Goal: Information Seeking & Learning: Learn about a topic

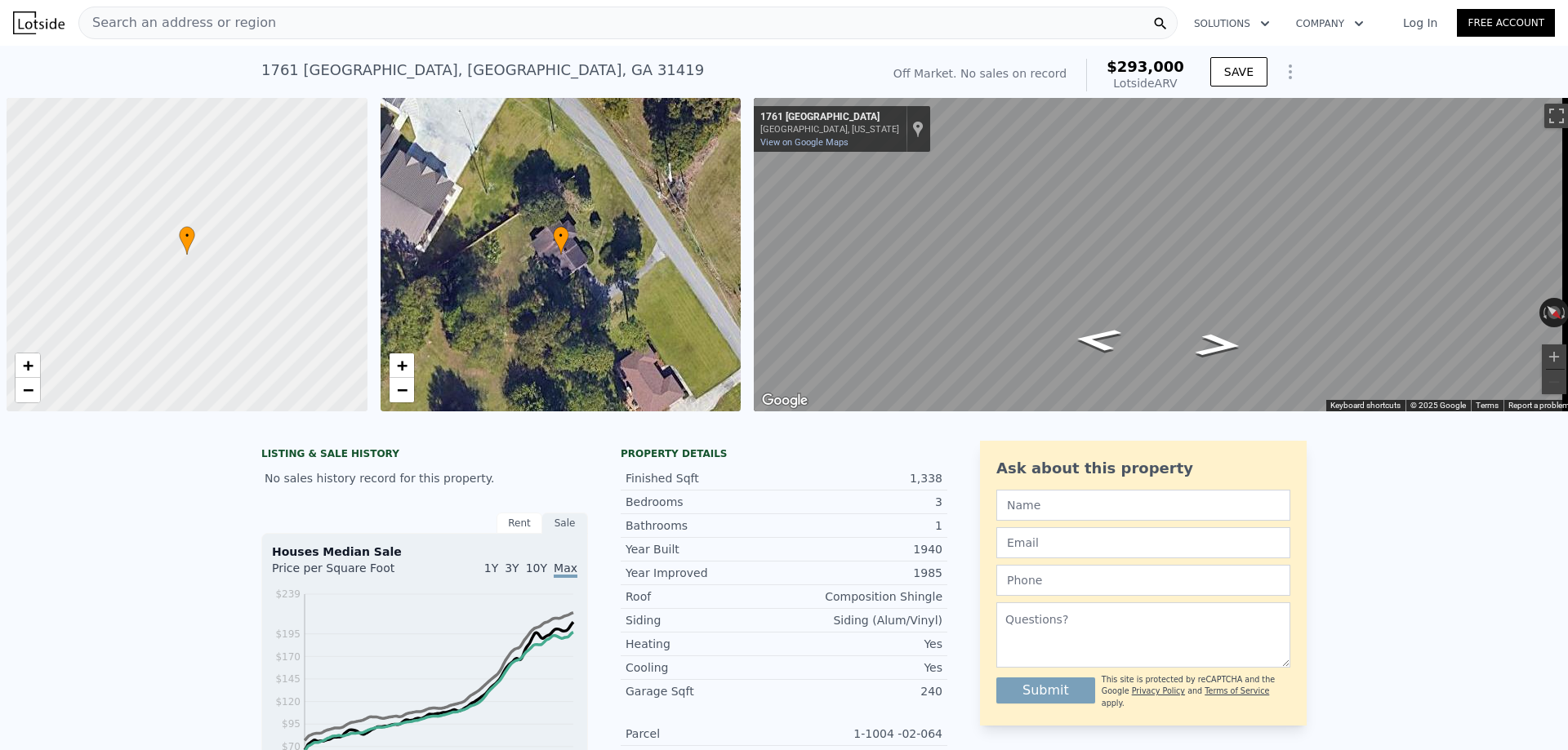
select select "30"
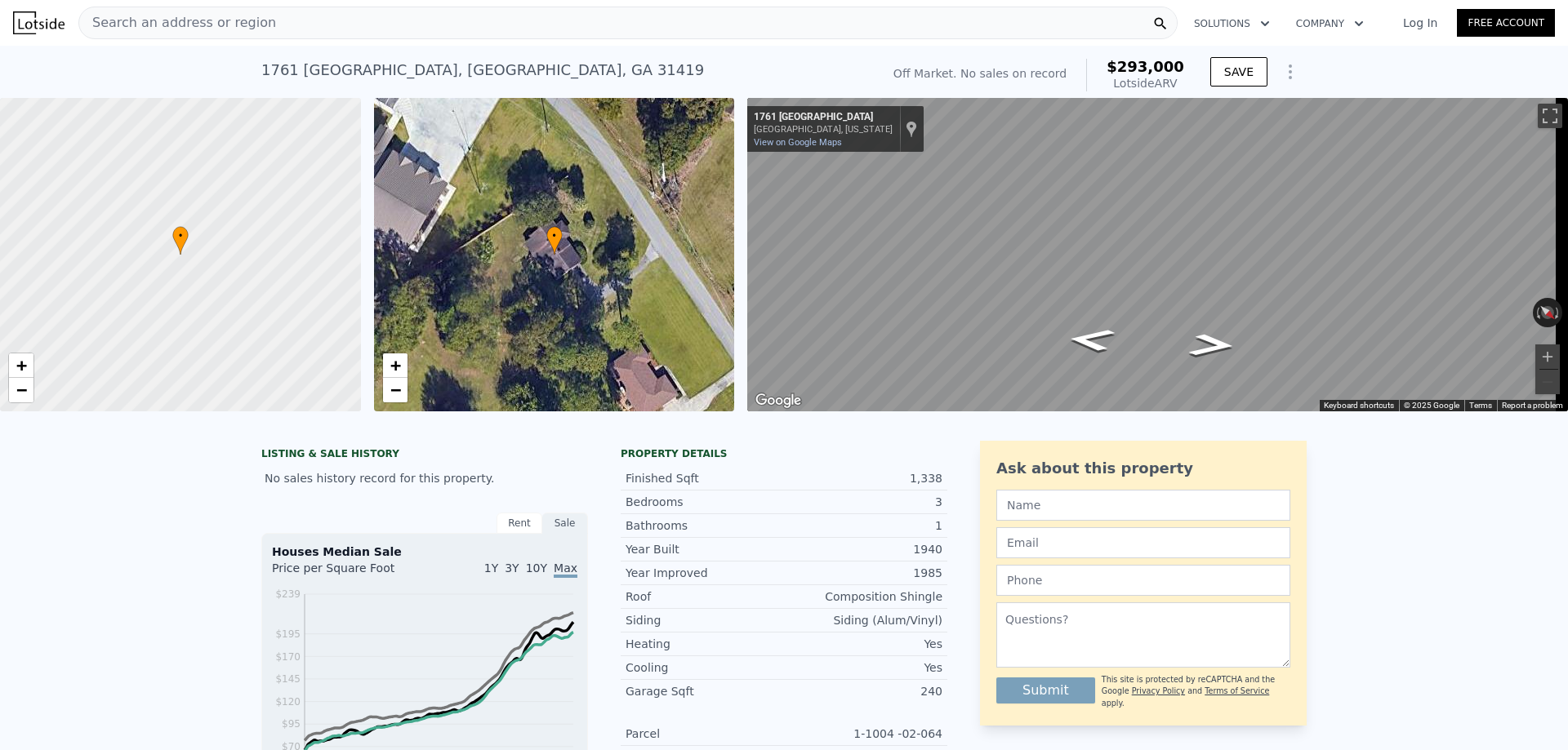
click at [216, 25] on span "Search an address or region" at bounding box center [177, 23] width 196 height 20
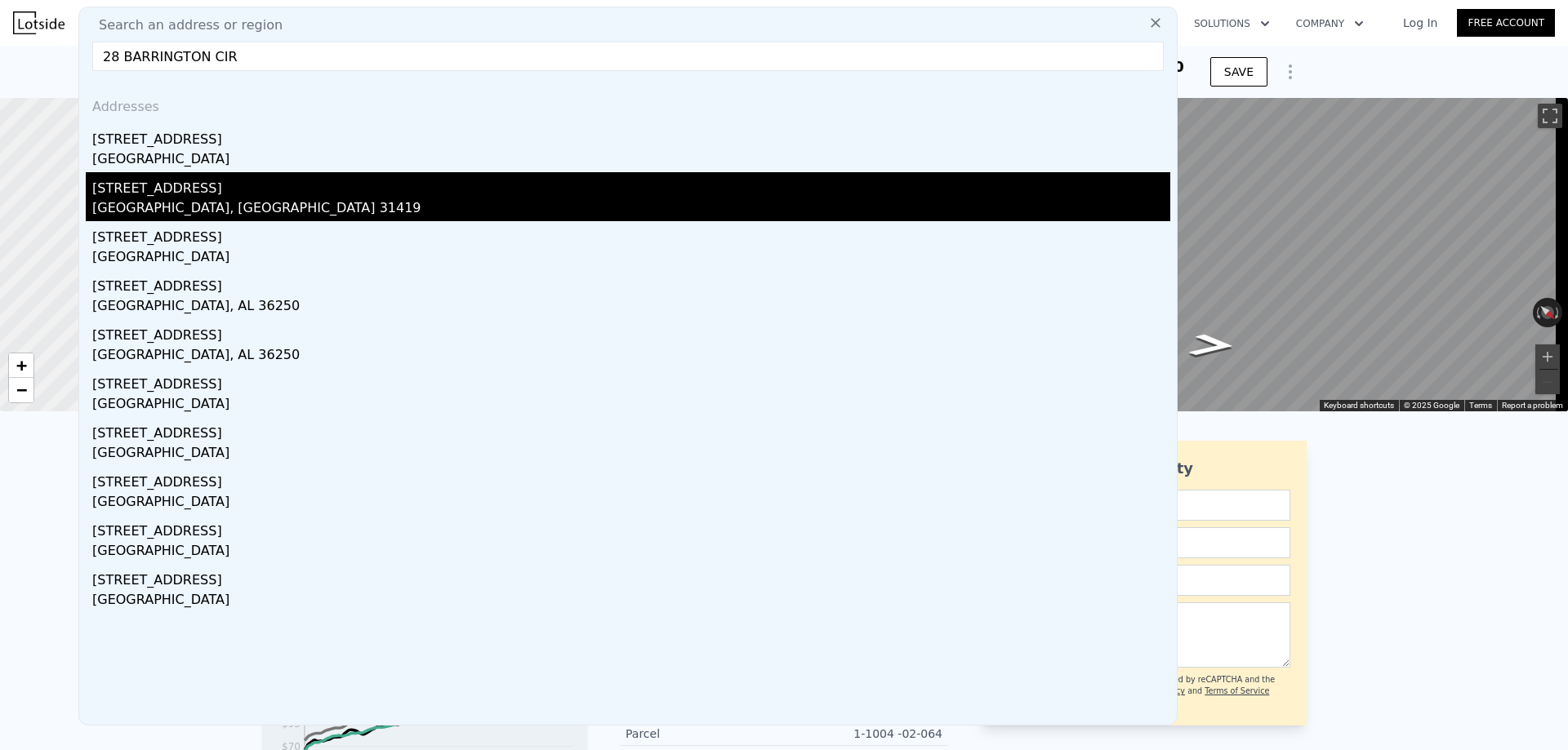
type input "28 BARRINGTON CIR"
click at [176, 205] on div "[GEOGRAPHIC_DATA], [GEOGRAPHIC_DATA] 31419" at bounding box center [630, 209] width 1078 height 23
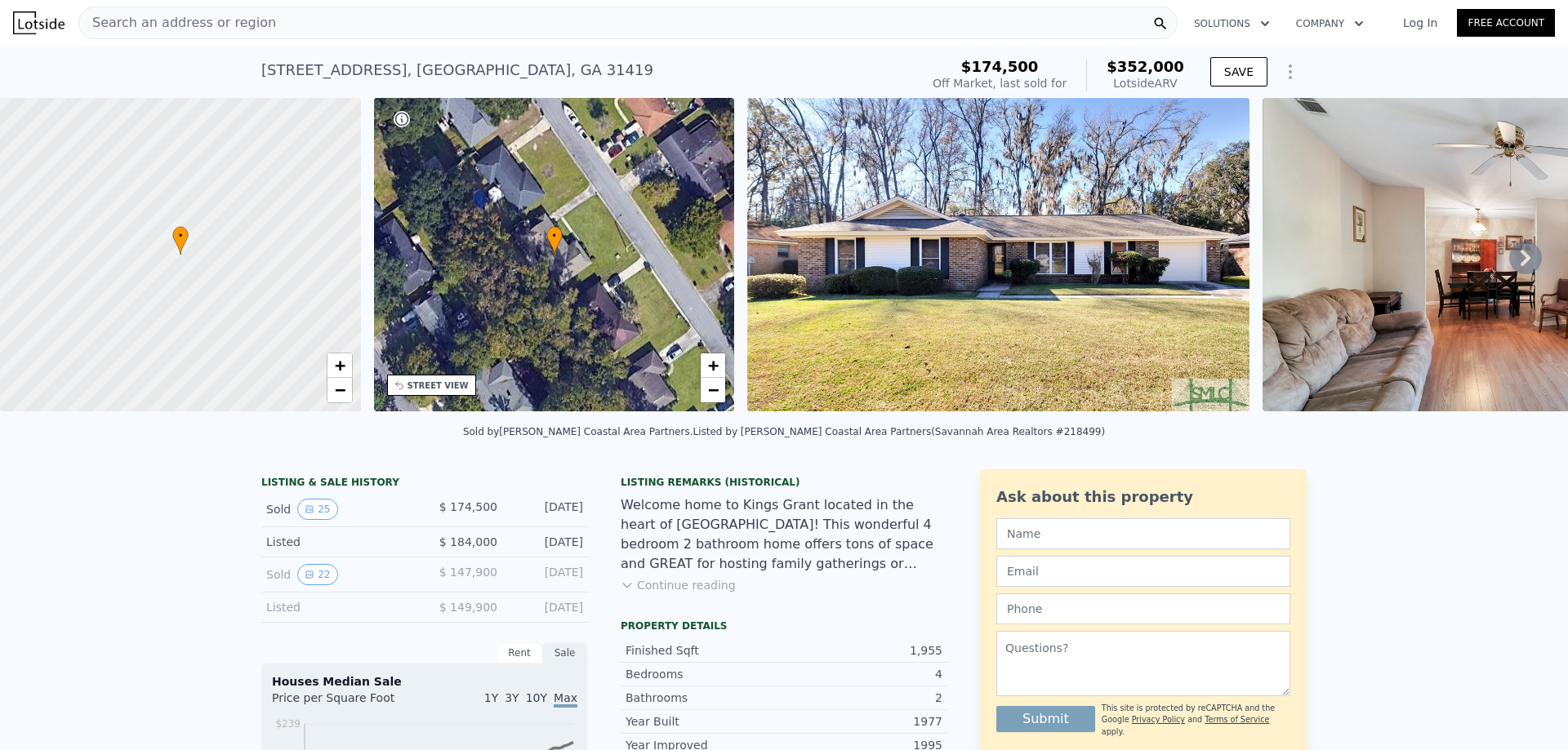
drag, startPoint x: 200, startPoint y: 413, endPoint x: 291, endPoint y: 415, distance: 91.0
click at [291, 415] on div "• + −" at bounding box center [180, 257] width 361 height 319
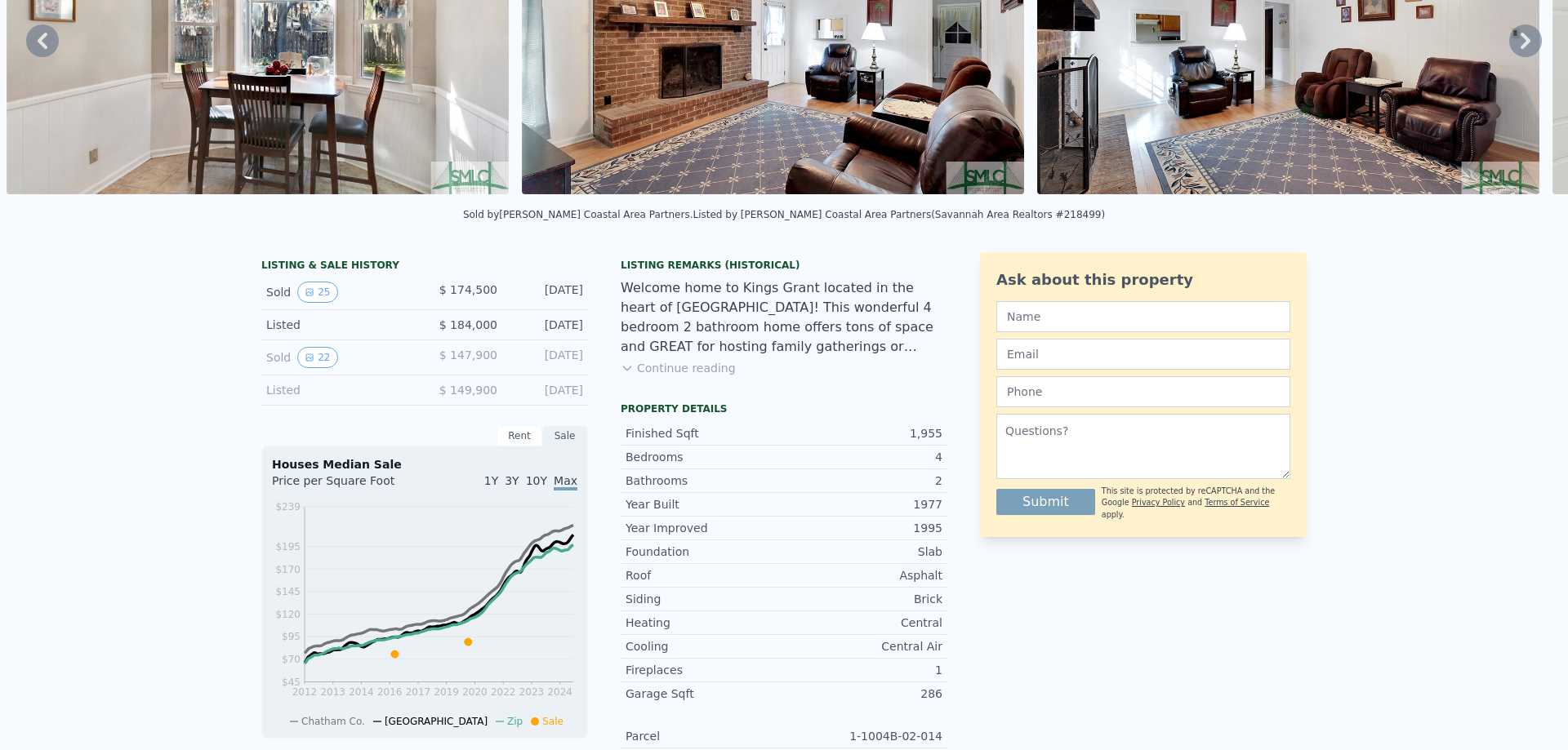
scroll to position [239, 0]
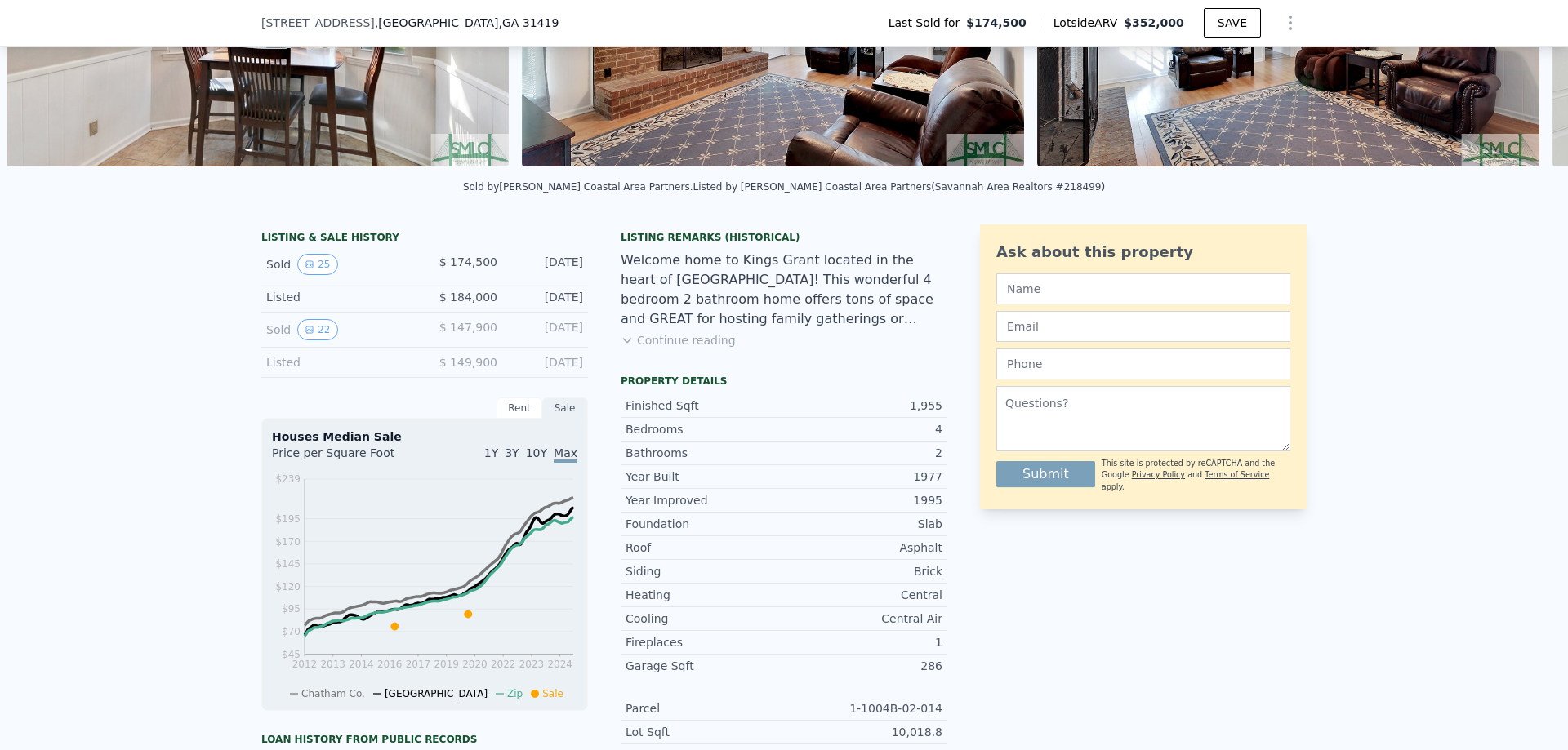
click at [675, 348] on button "Continue reading" at bounding box center [678, 340] width 116 height 16
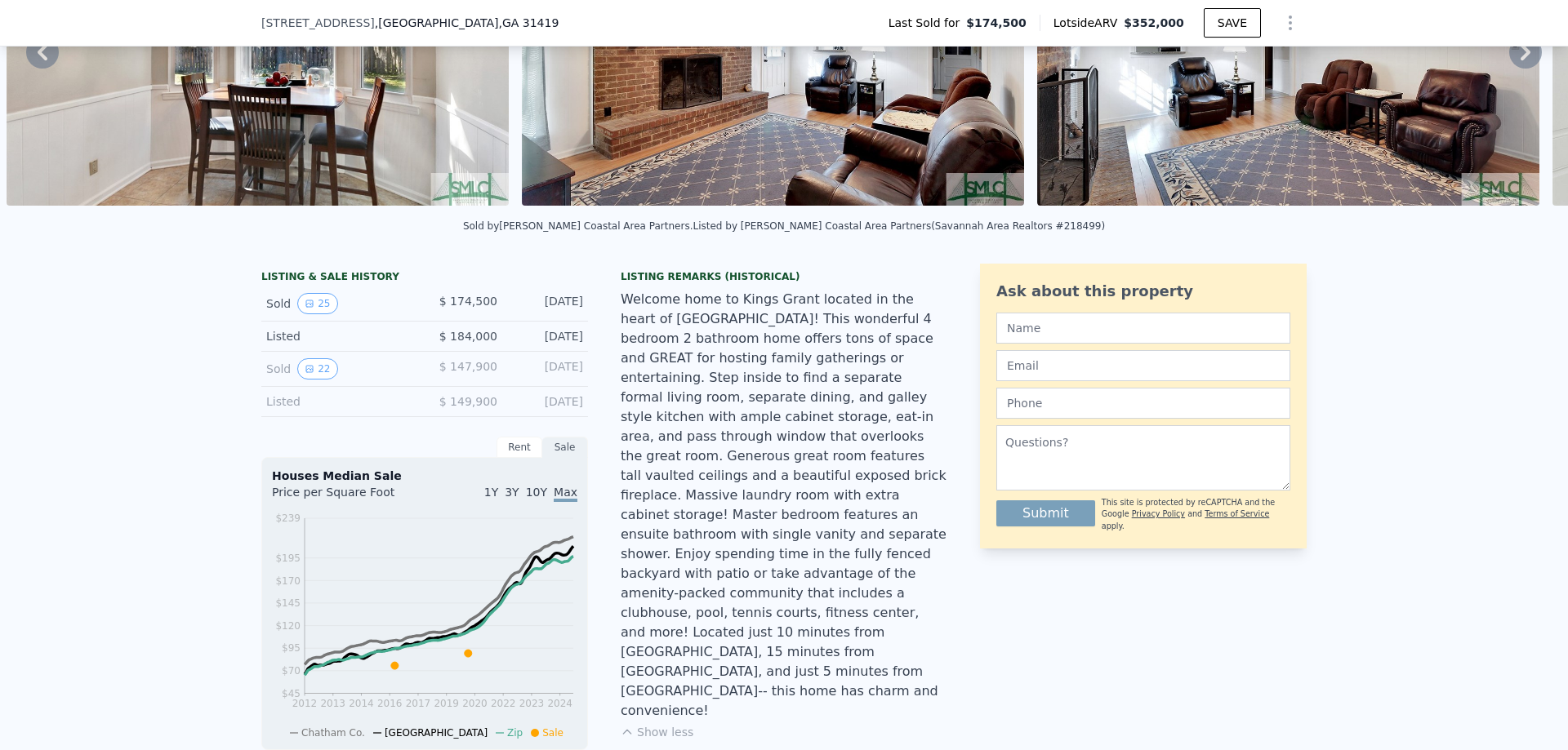
scroll to position [5, 0]
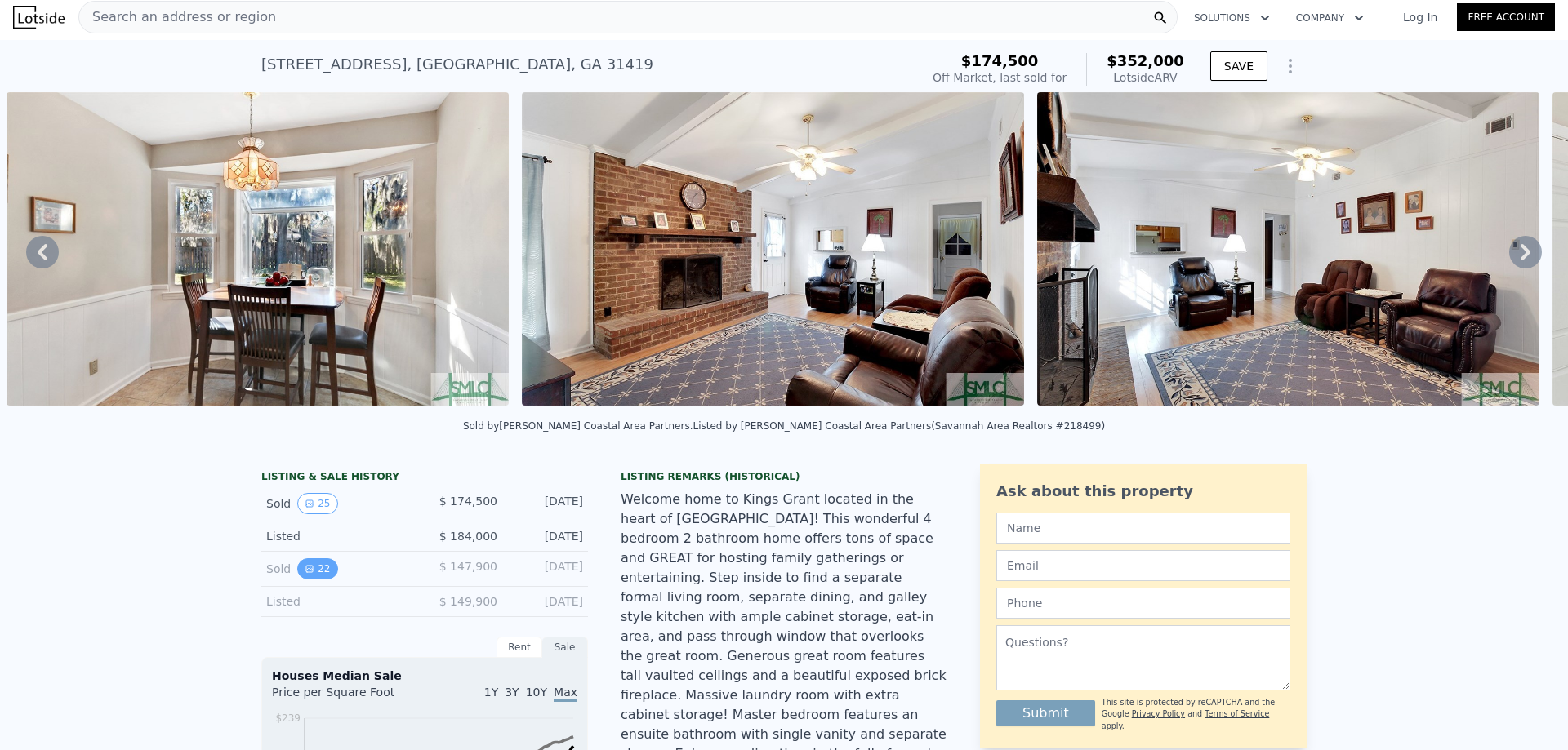
click at [299, 580] on button "22" at bounding box center [317, 568] width 40 height 21
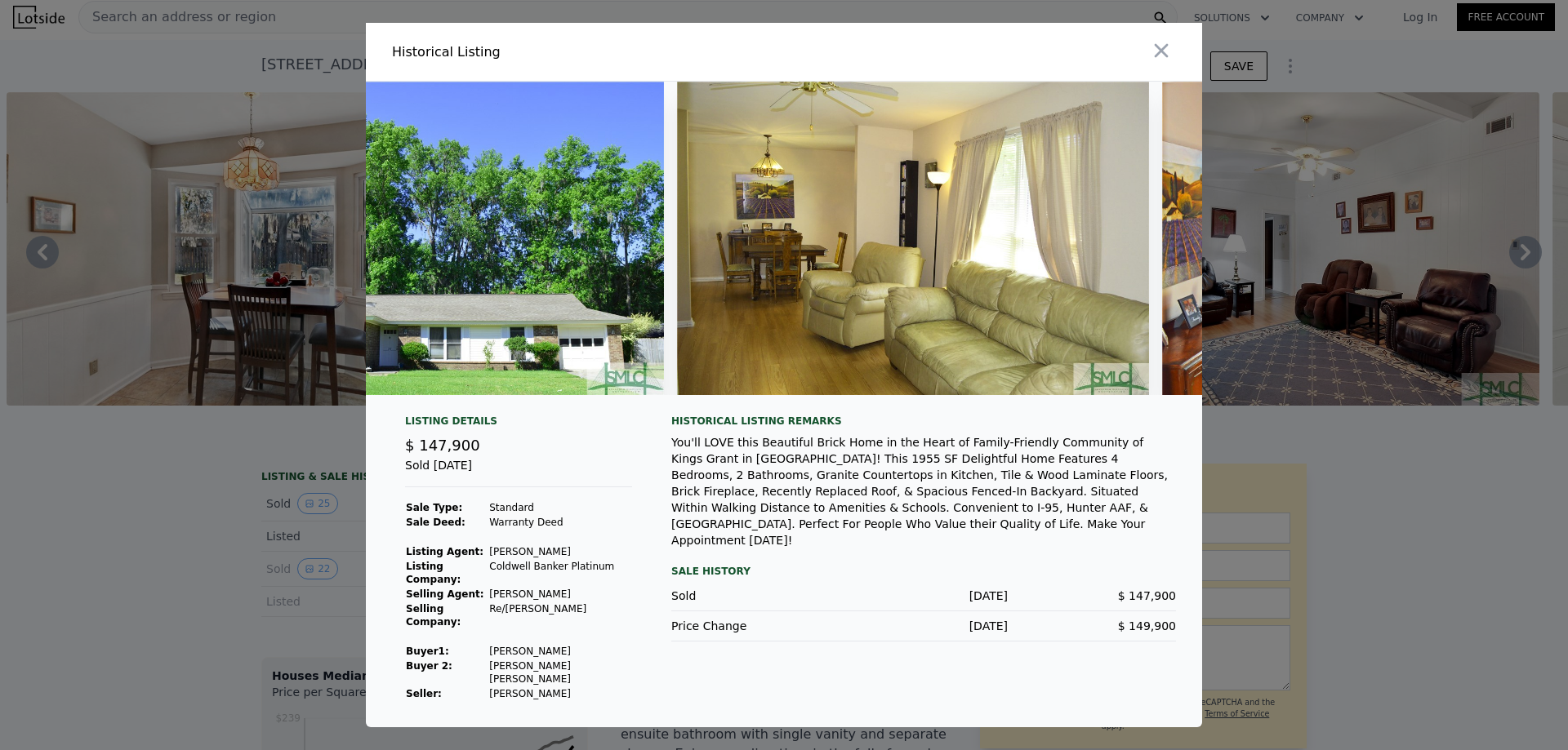
scroll to position [0, 681]
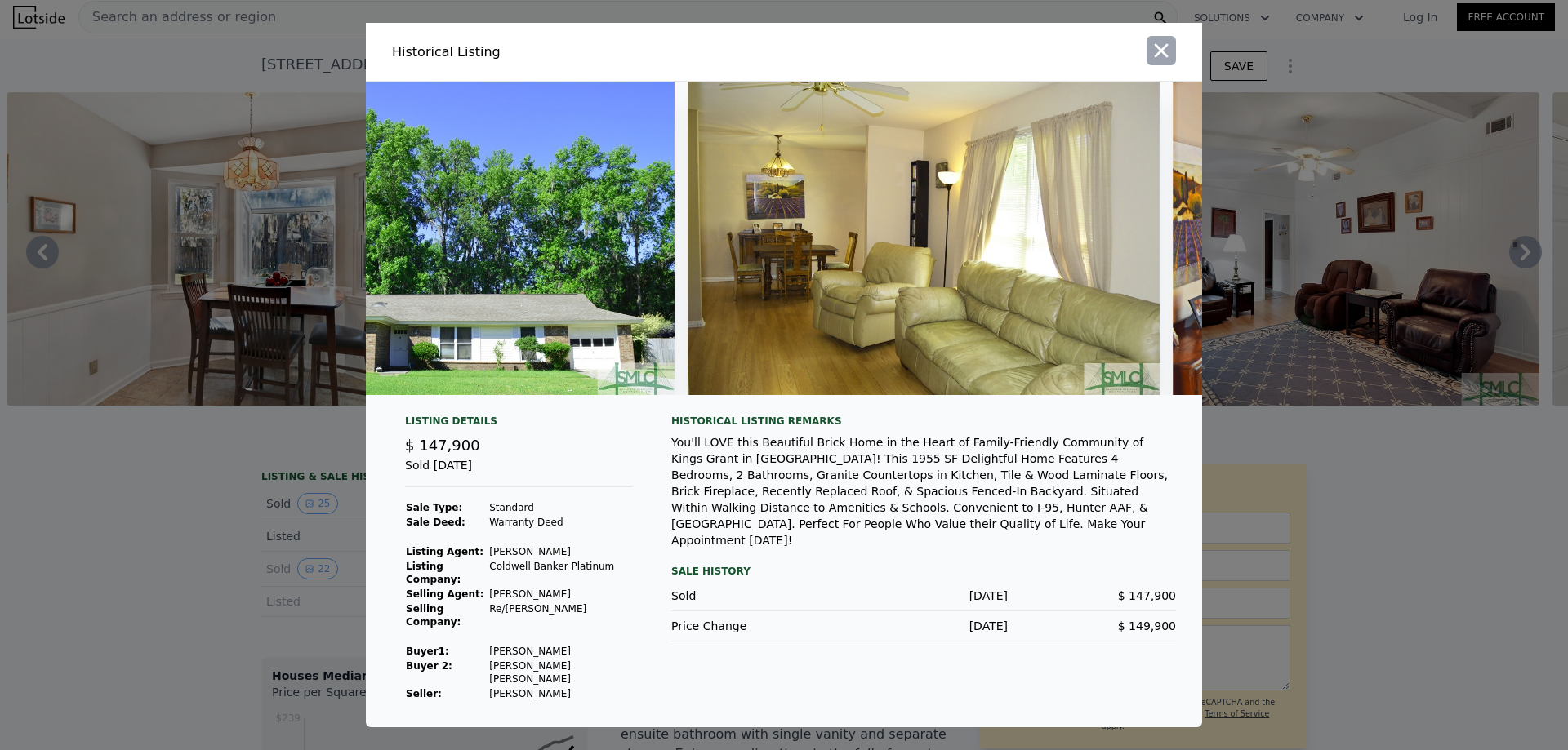
click at [1165, 55] on icon "button" at bounding box center [1161, 50] width 23 height 23
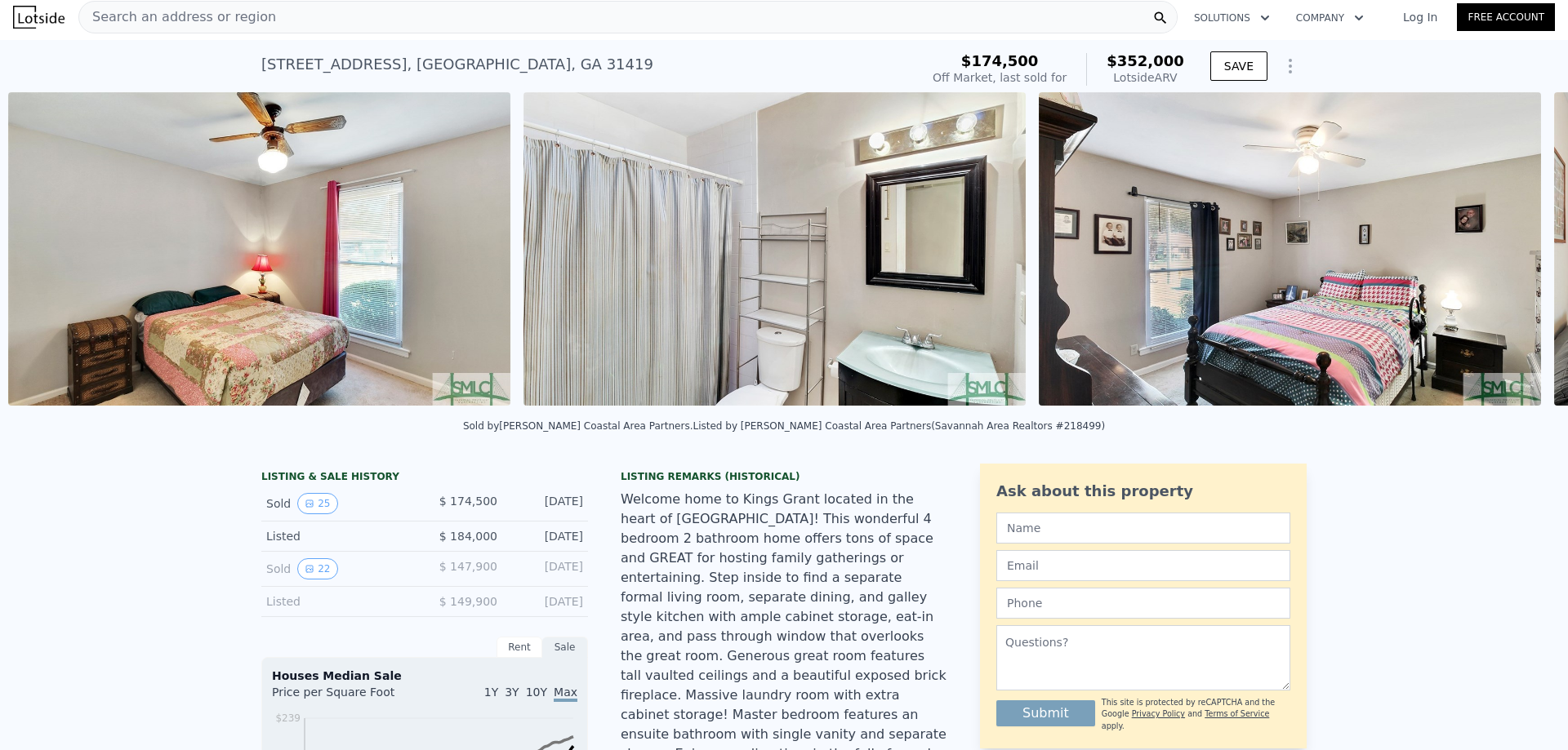
scroll to position [0, 7446]
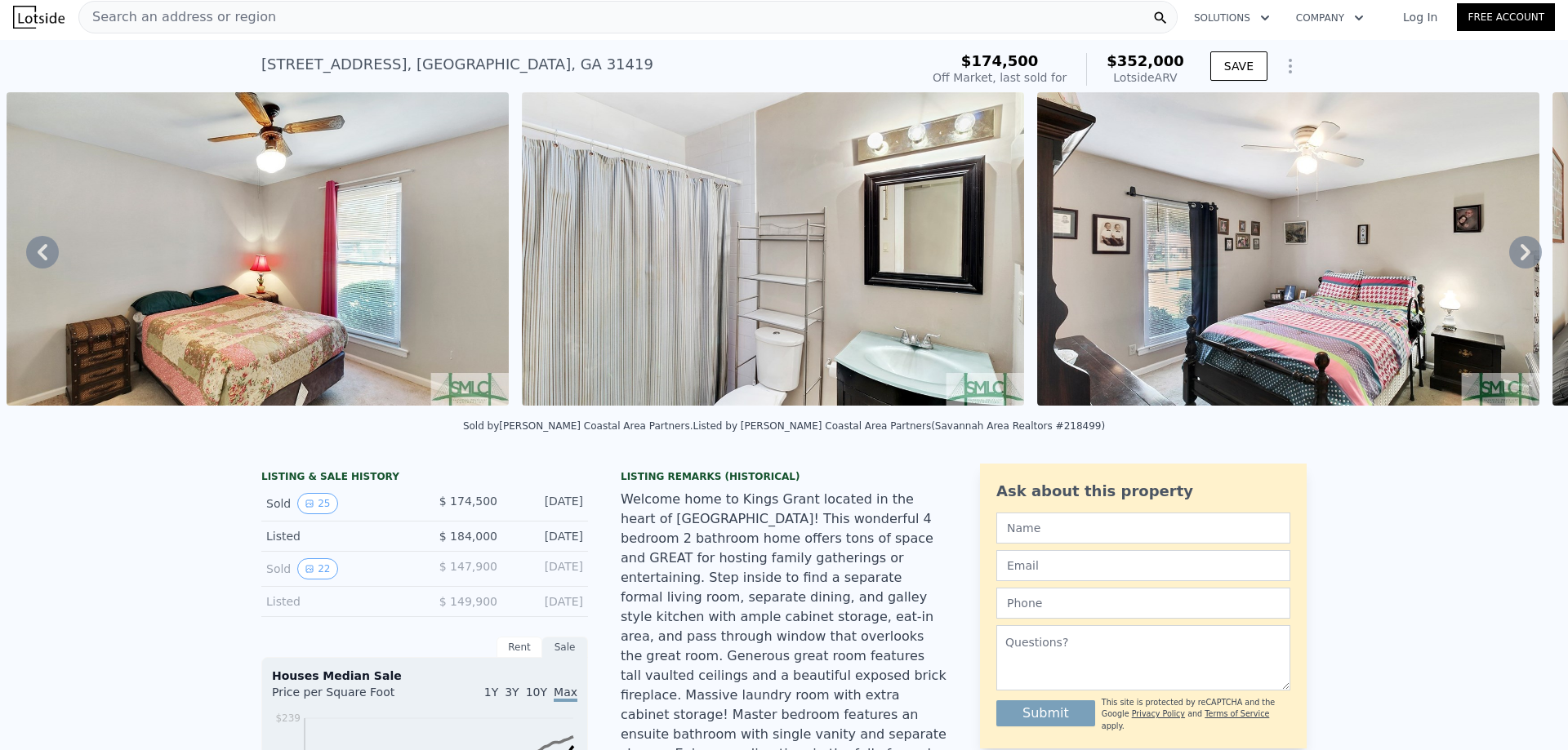
drag, startPoint x: 243, startPoint y: 60, endPoint x: 545, endPoint y: 68, distance: 302.1
click at [546, 68] on div "[STREET_ADDRESS] Sold [DATE] for $174,500 (~ARV $352k ) $174,500 Off Market, la…" at bounding box center [784, 65] width 1568 height 52
copy div "[STREET_ADDRESS]"
click at [216, 7] on span "Search an address or region" at bounding box center [177, 17] width 196 height 20
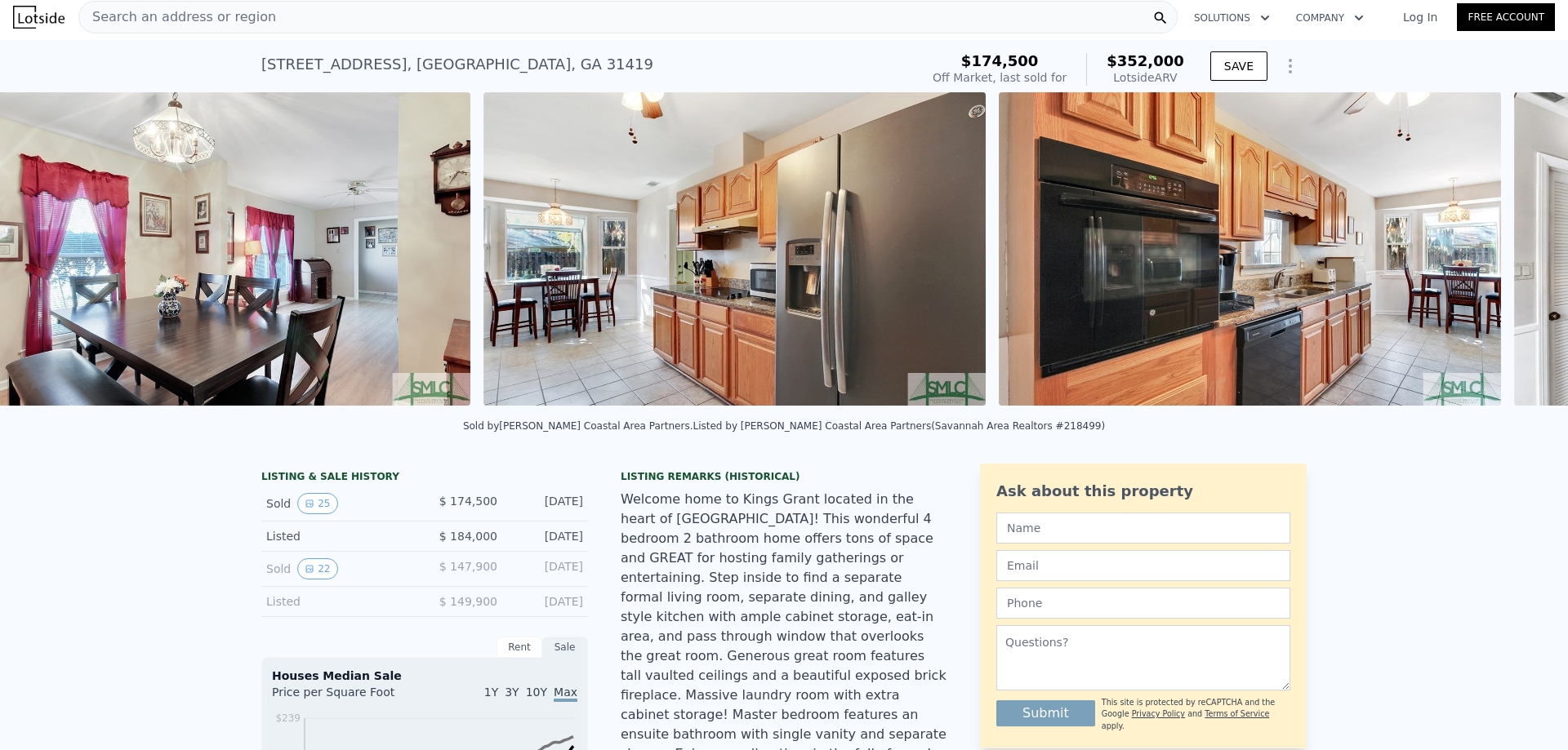
scroll to position [0, 2294]
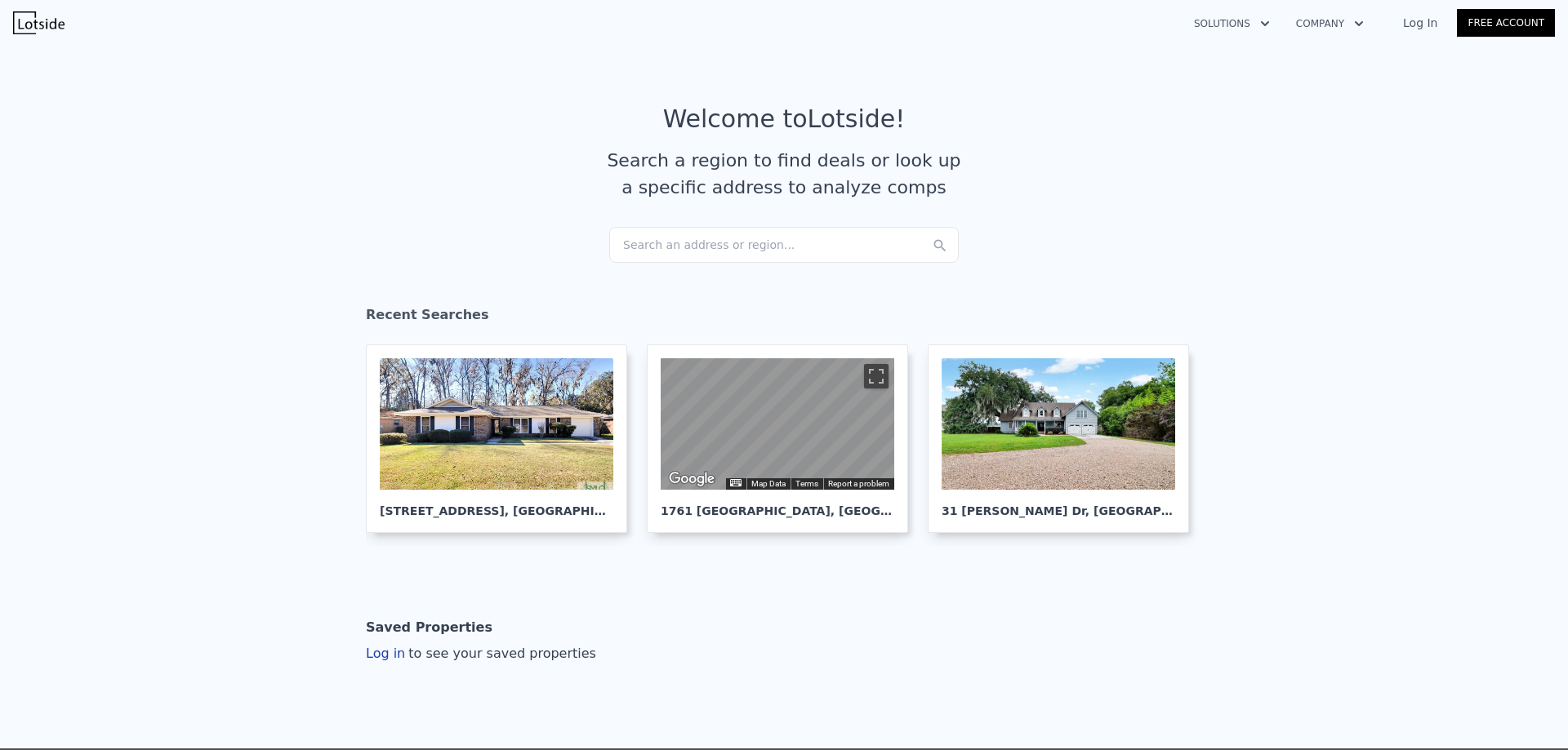
click at [689, 257] on div "Search an address or region..." at bounding box center [784, 245] width 349 height 36
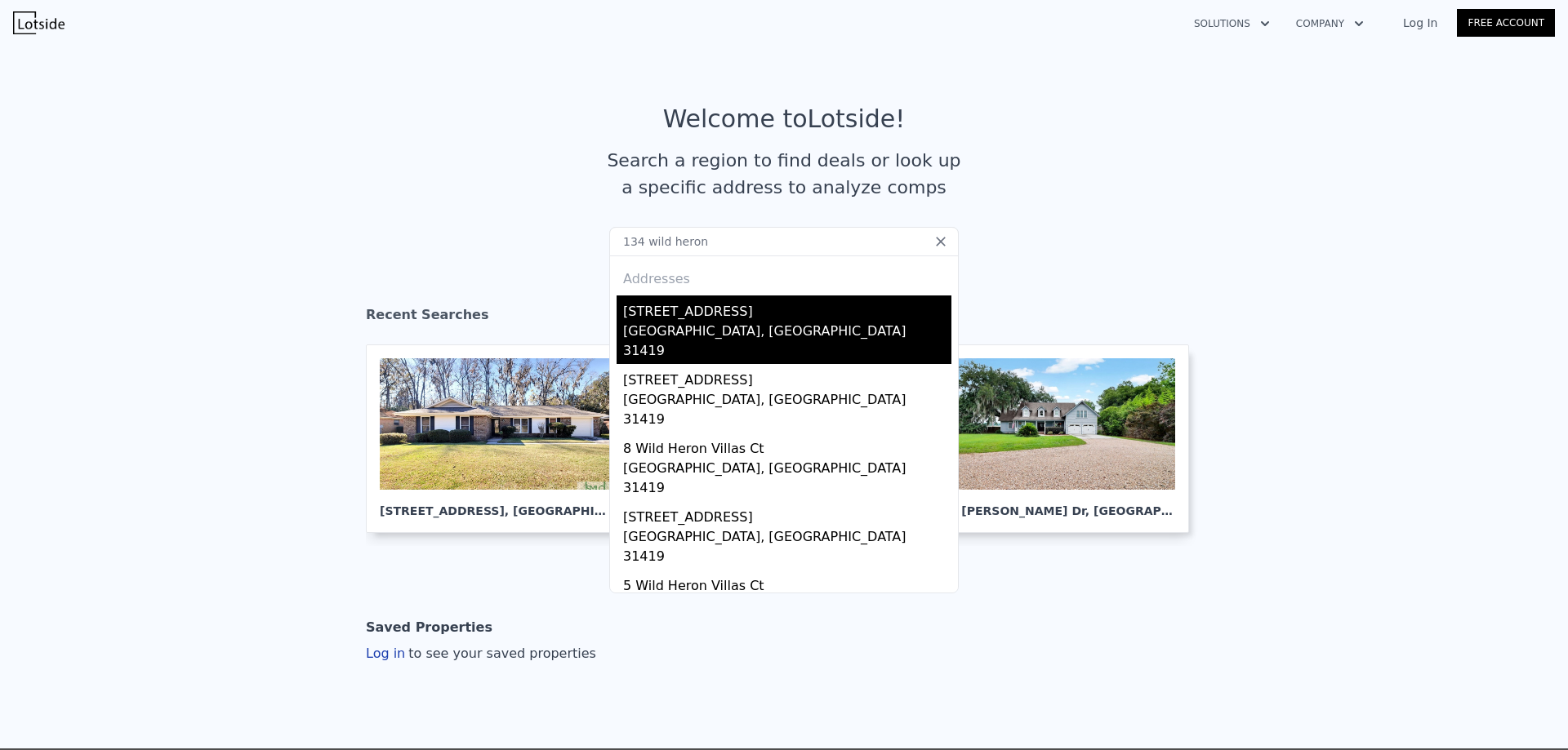
type input "134 wild heron"
click at [679, 317] on div "134 Wild Heron Villas Rd" at bounding box center [787, 308] width 328 height 26
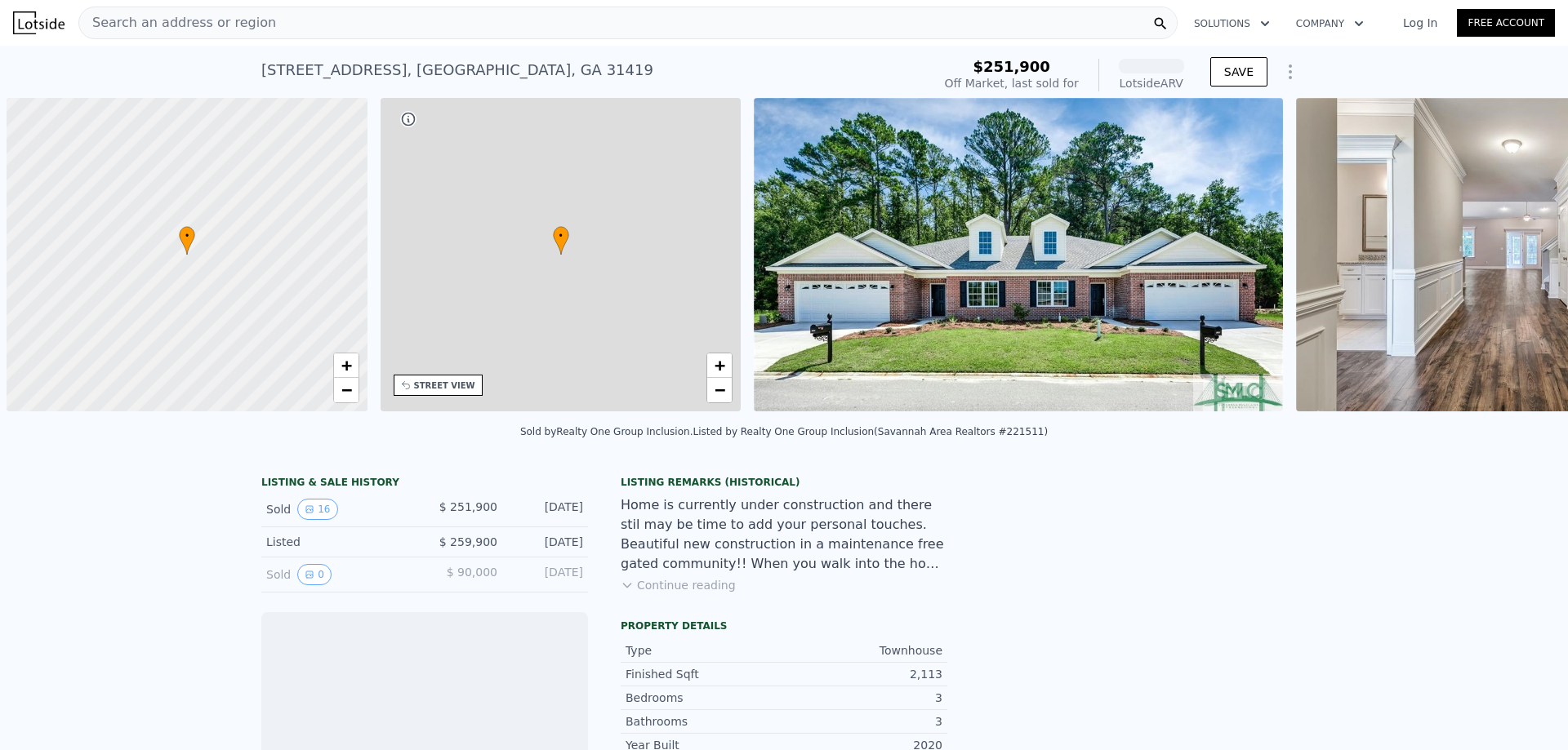
scroll to position [0, 6]
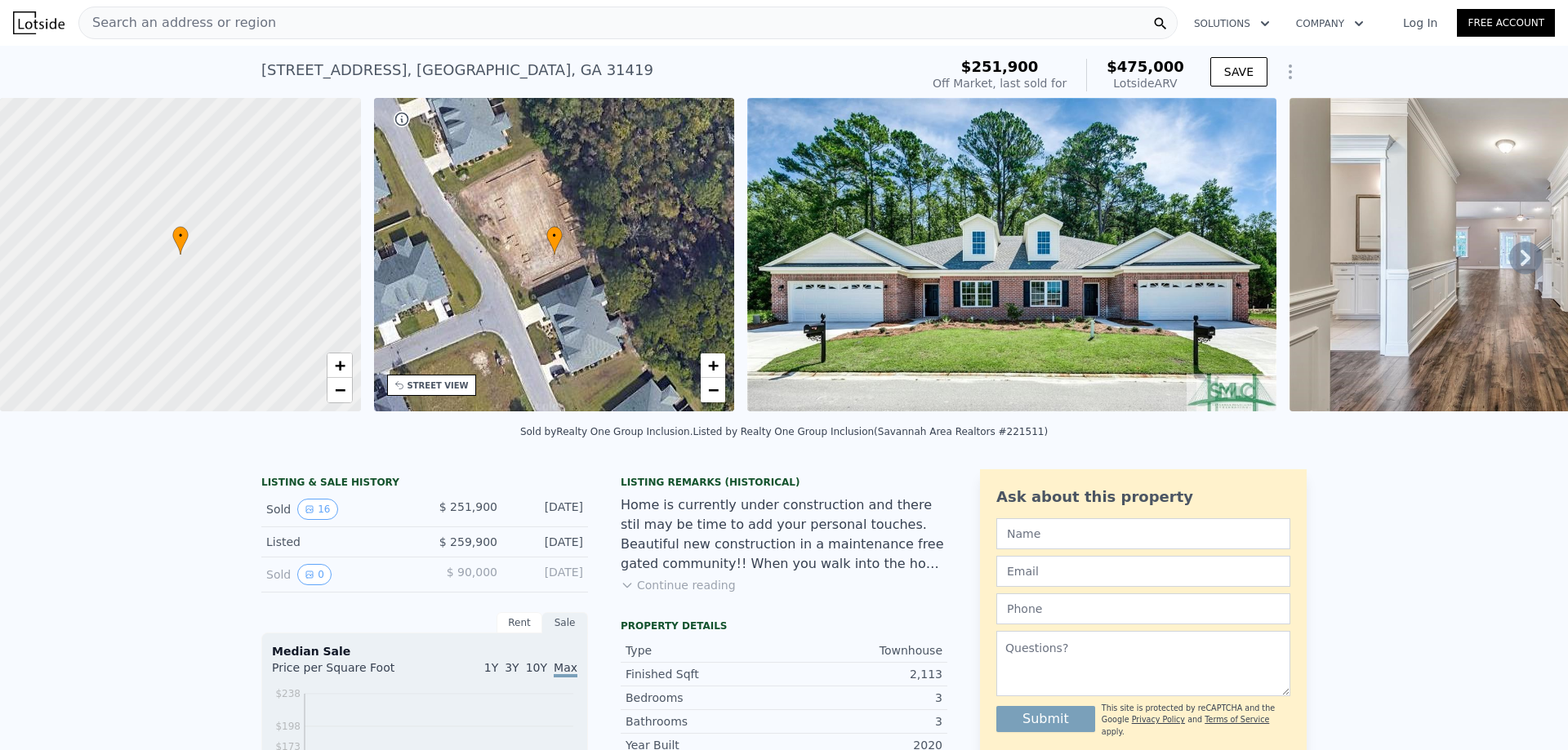
click at [276, 32] on div "Search an address or region" at bounding box center [628, 23] width 1100 height 33
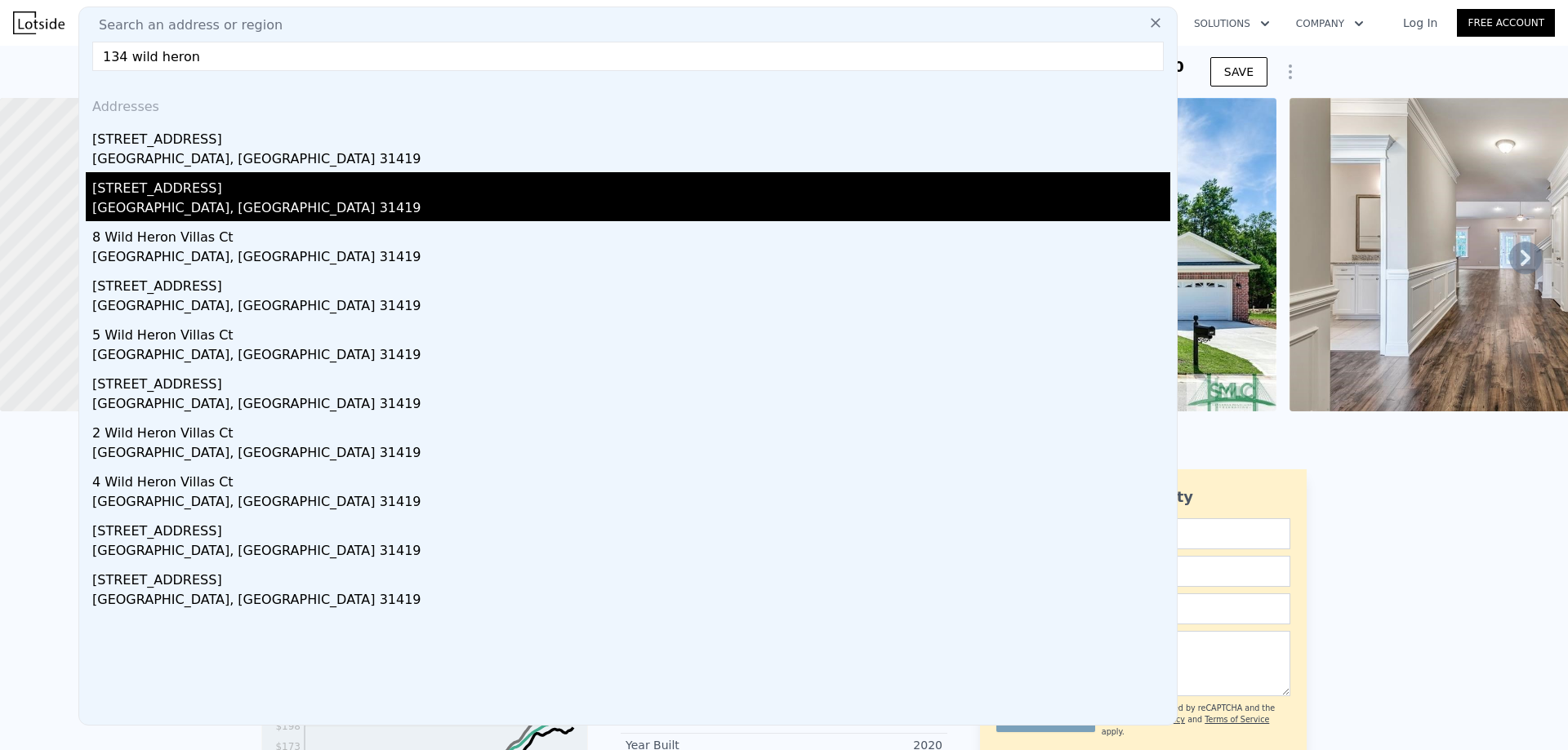
type input "134 wild heron"
click at [206, 220] on div "[GEOGRAPHIC_DATA], [GEOGRAPHIC_DATA] 31419" at bounding box center [630, 209] width 1078 height 23
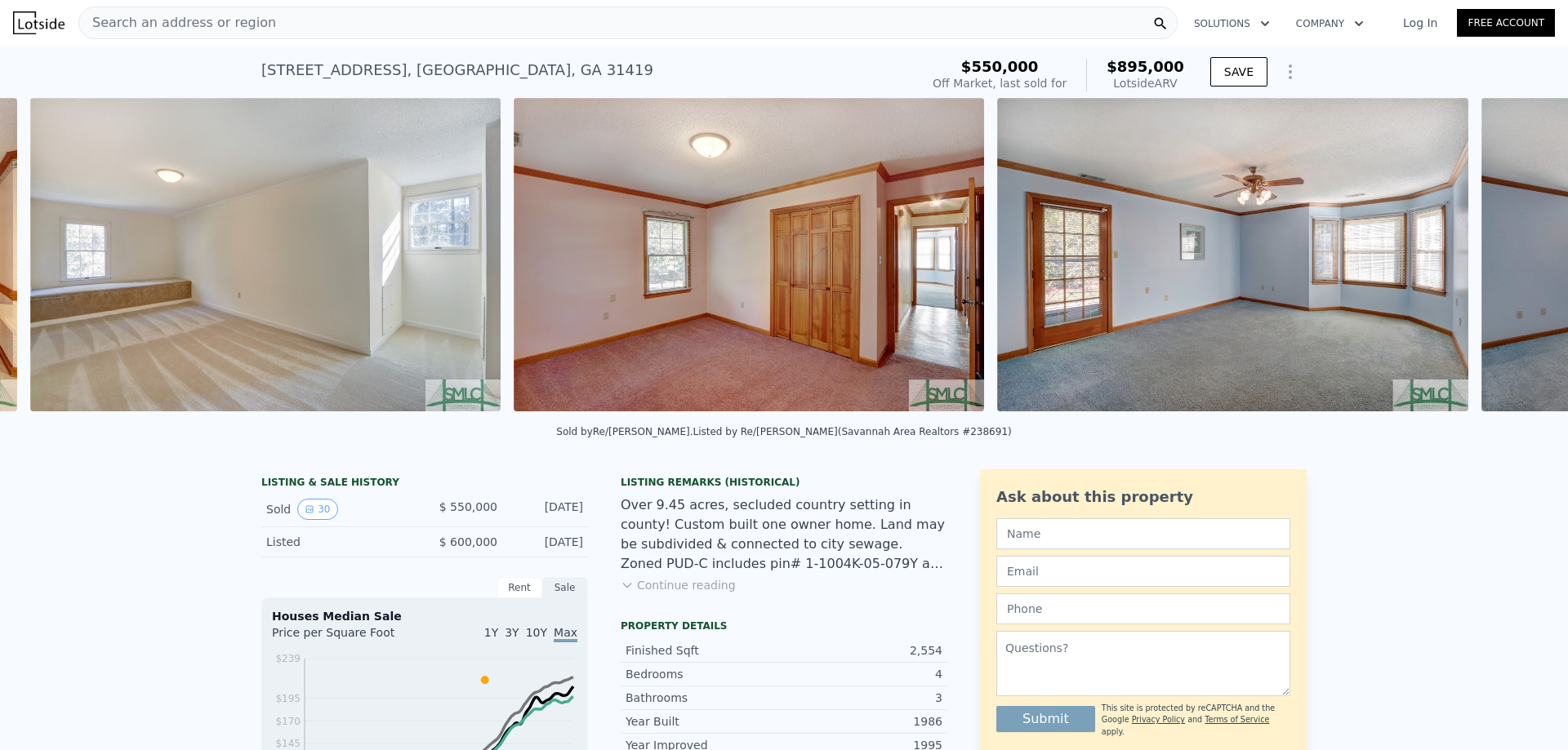
scroll to position [0, 6555]
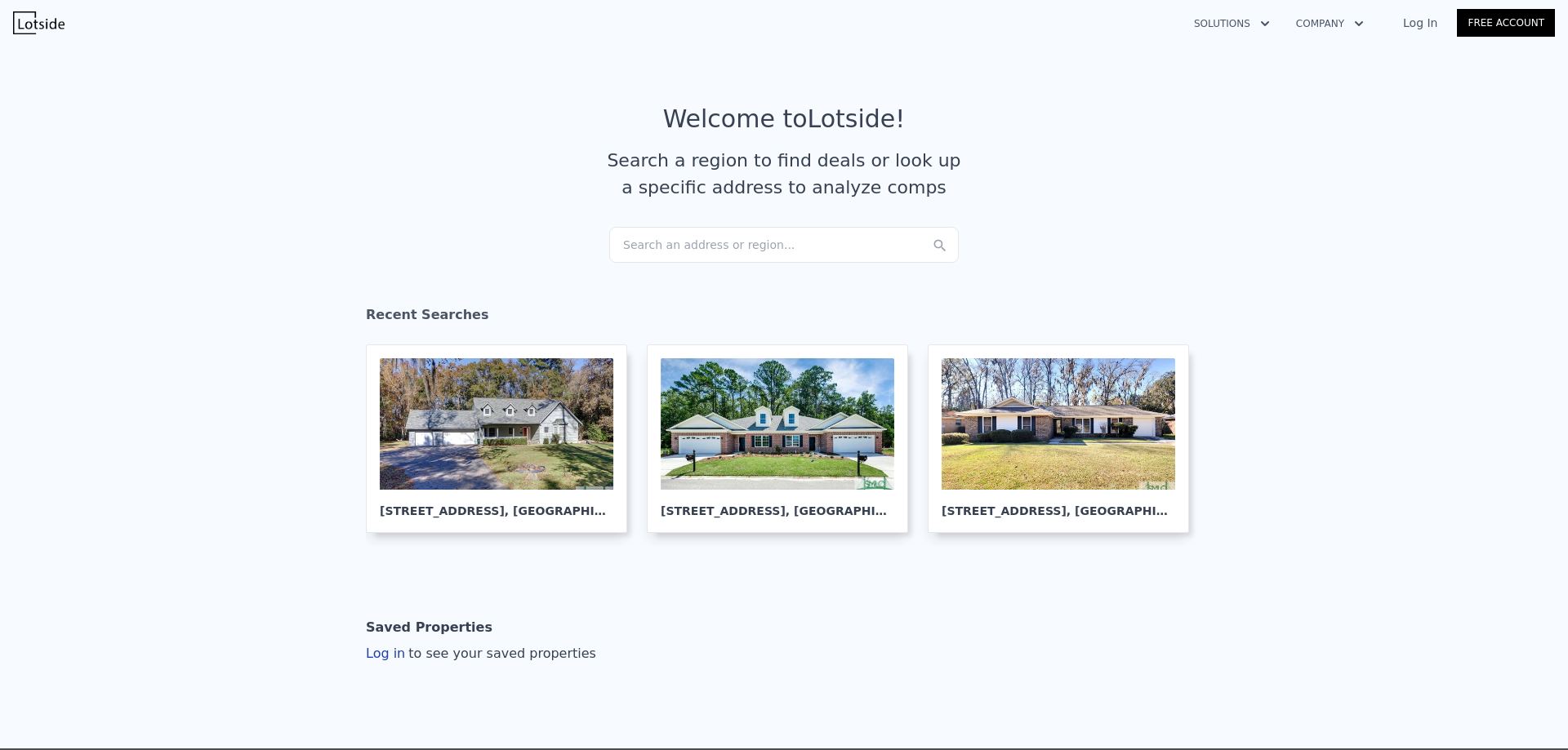
click at [674, 242] on div "Search an address or region..." at bounding box center [784, 245] width 349 height 36
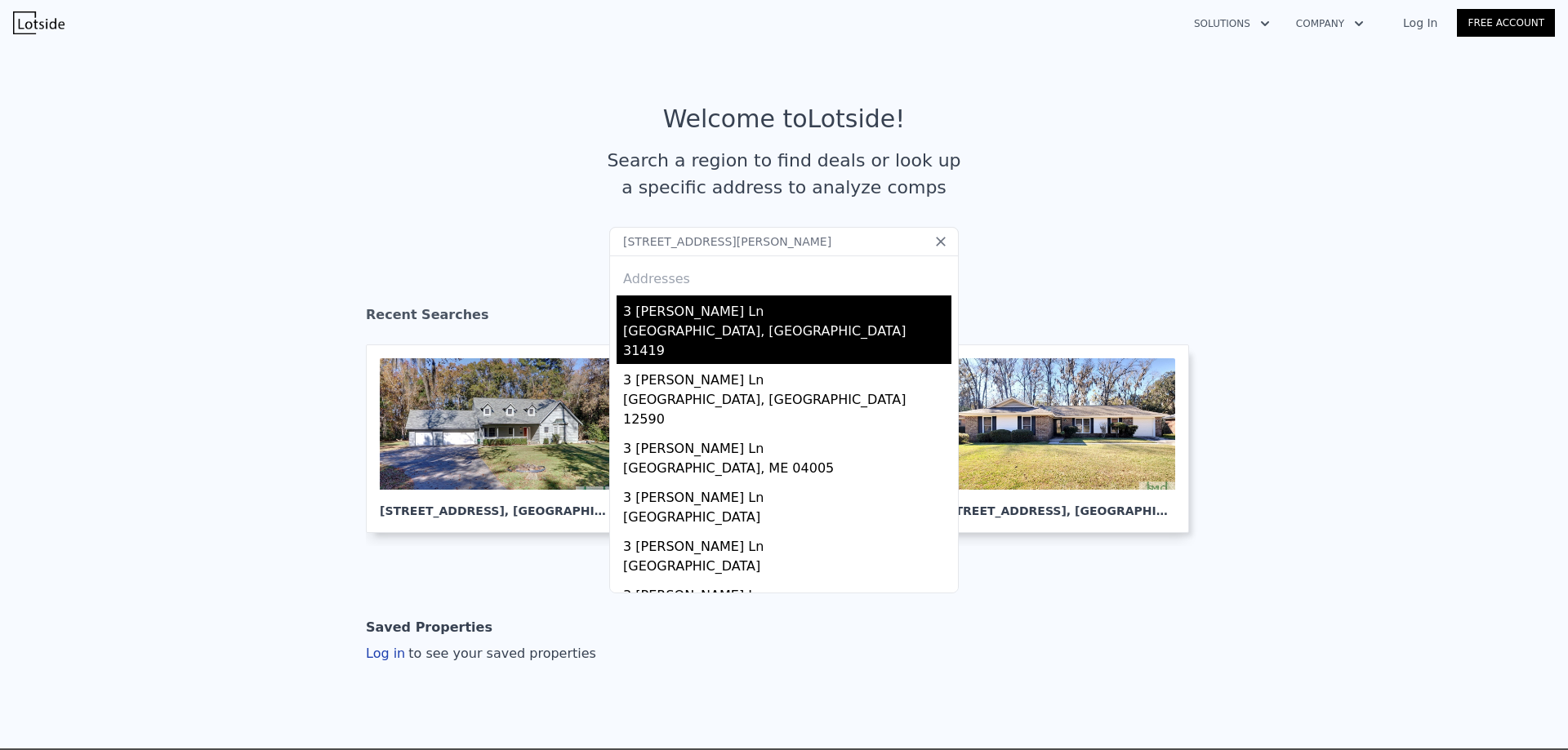
type input "3 brandy lane"
click at [700, 331] on div "[GEOGRAPHIC_DATA], [GEOGRAPHIC_DATA] 31419" at bounding box center [787, 343] width 328 height 43
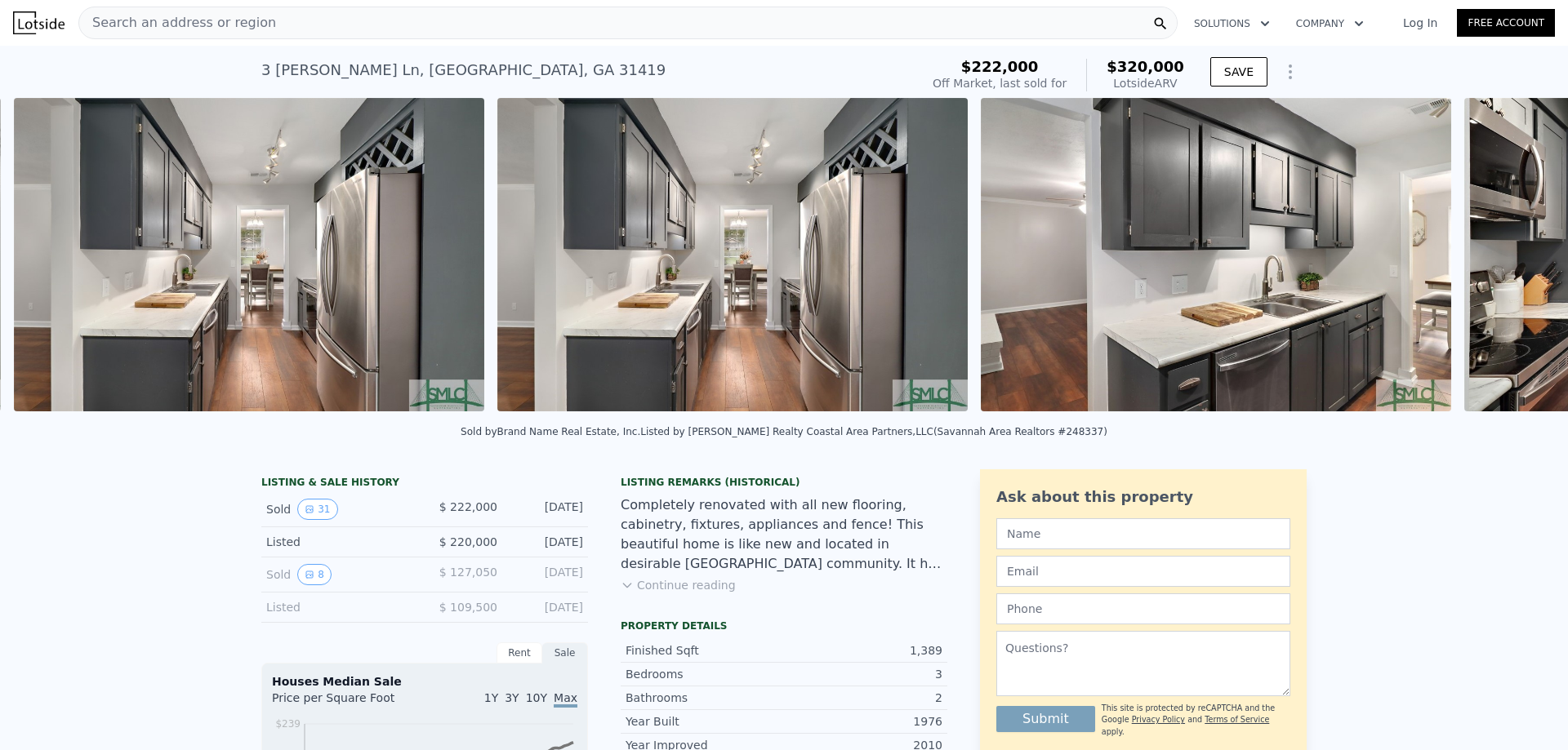
scroll to position [0, 3167]
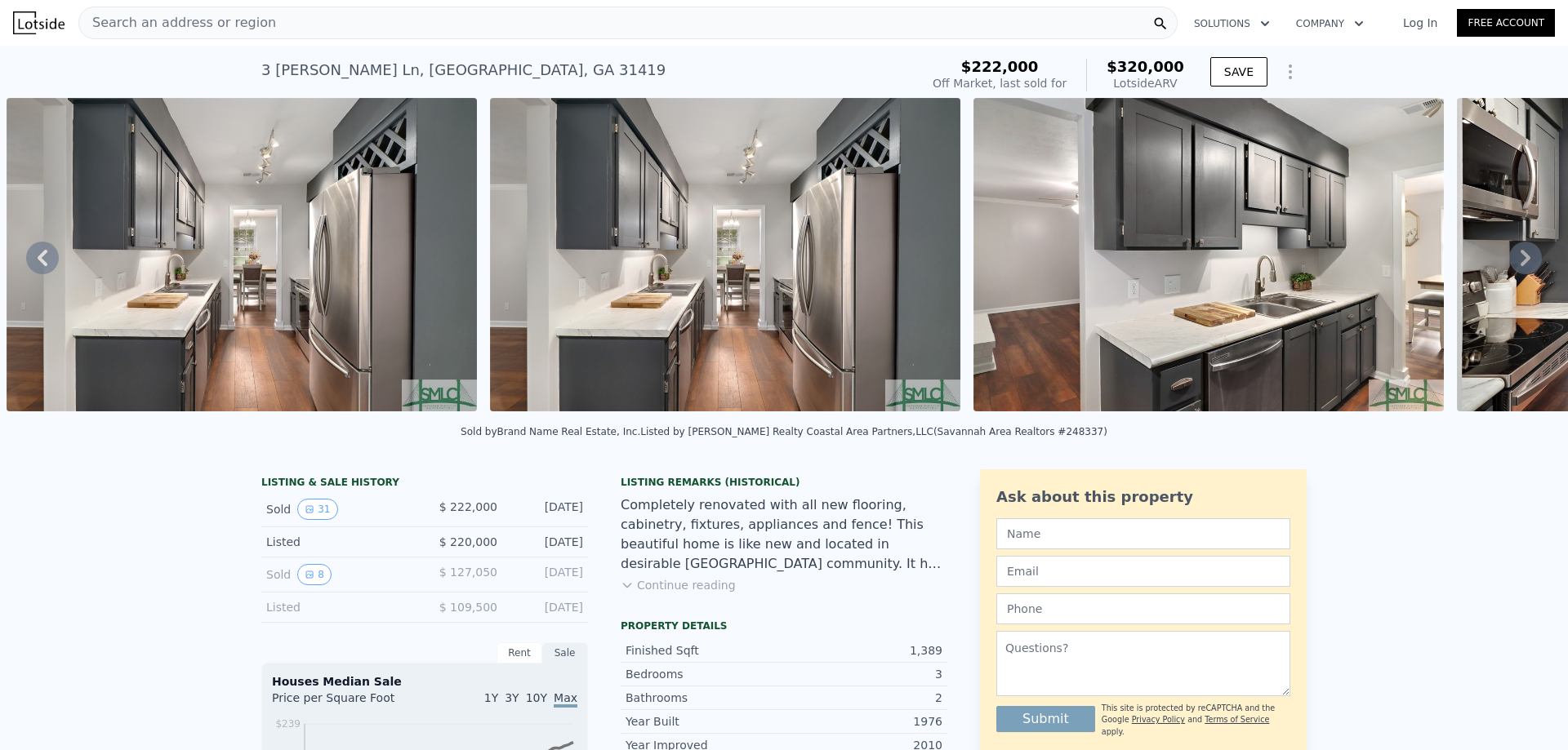
click at [289, 272] on img at bounding box center [241, 255] width 470 height 314
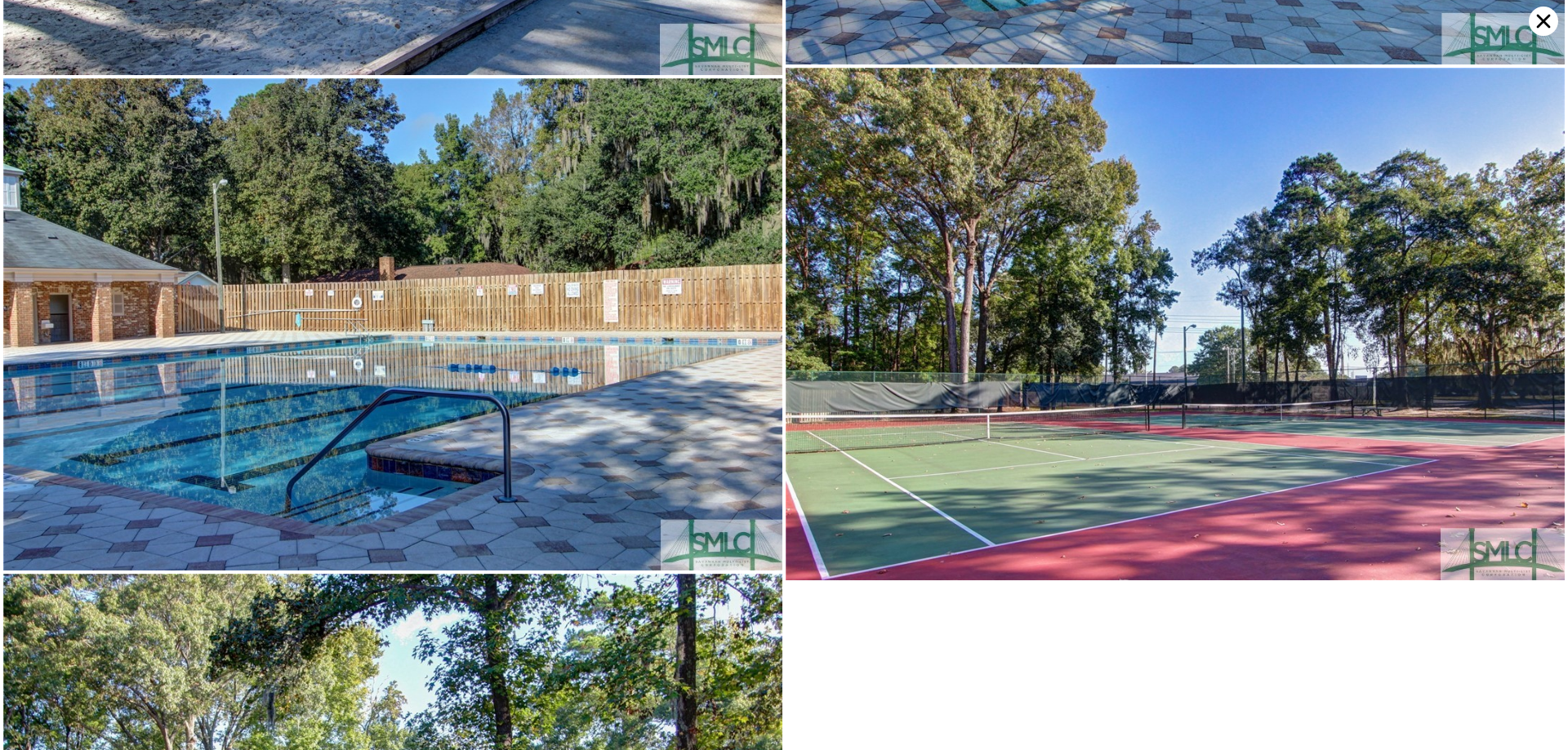
scroll to position [0, 0]
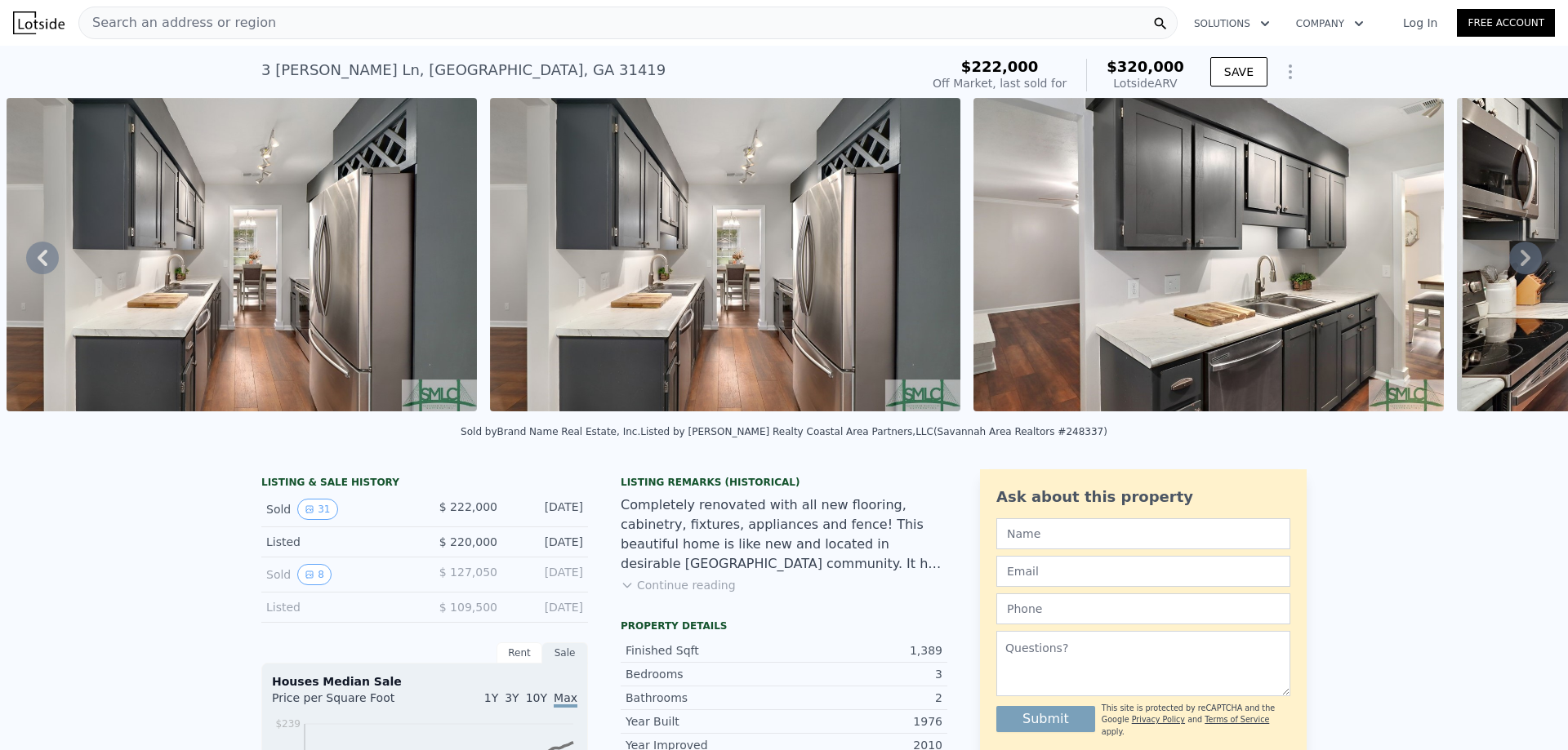
click at [193, 27] on span "Search an address or region" at bounding box center [177, 23] width 196 height 20
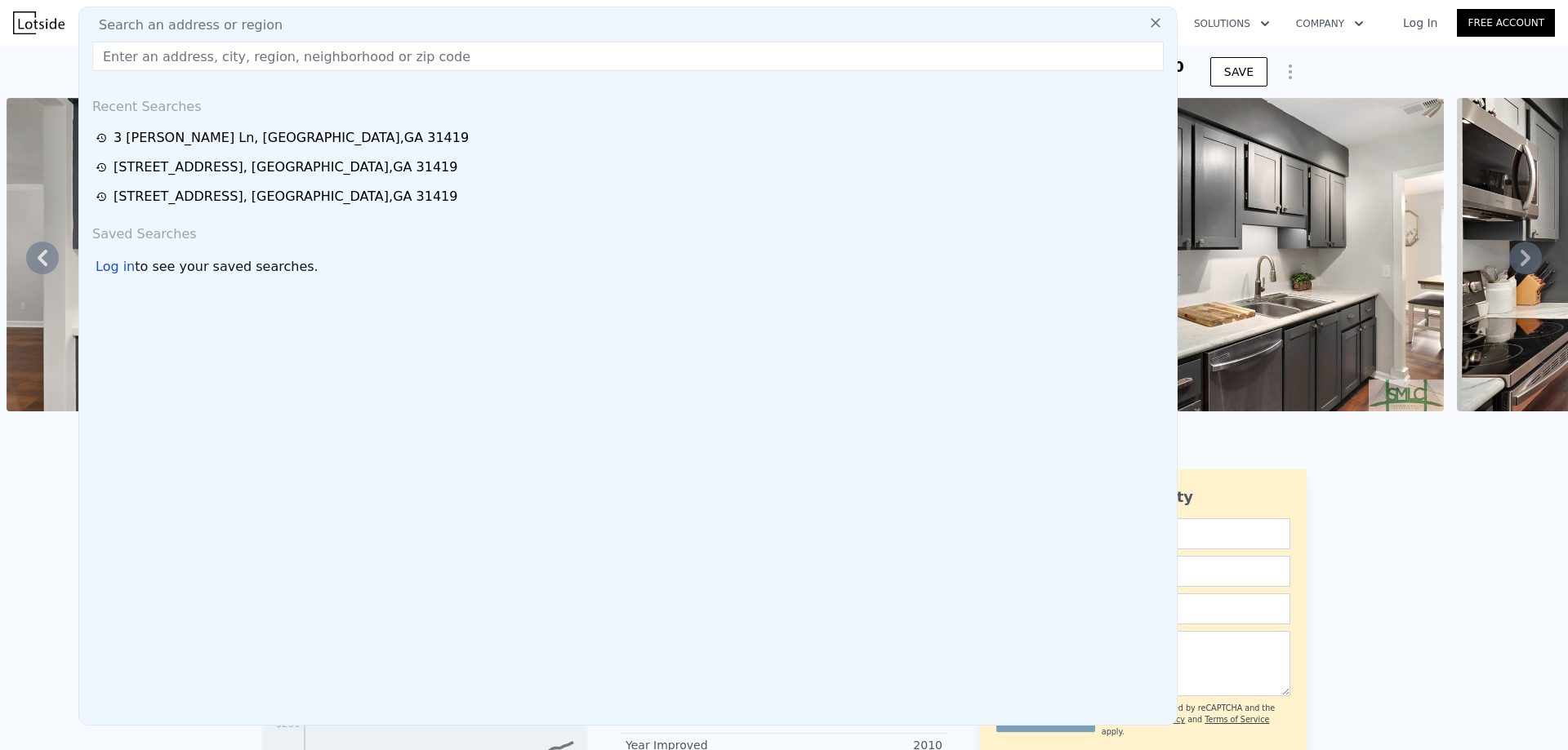
click at [152, 55] on input "text" at bounding box center [628, 56] width 1071 height 29
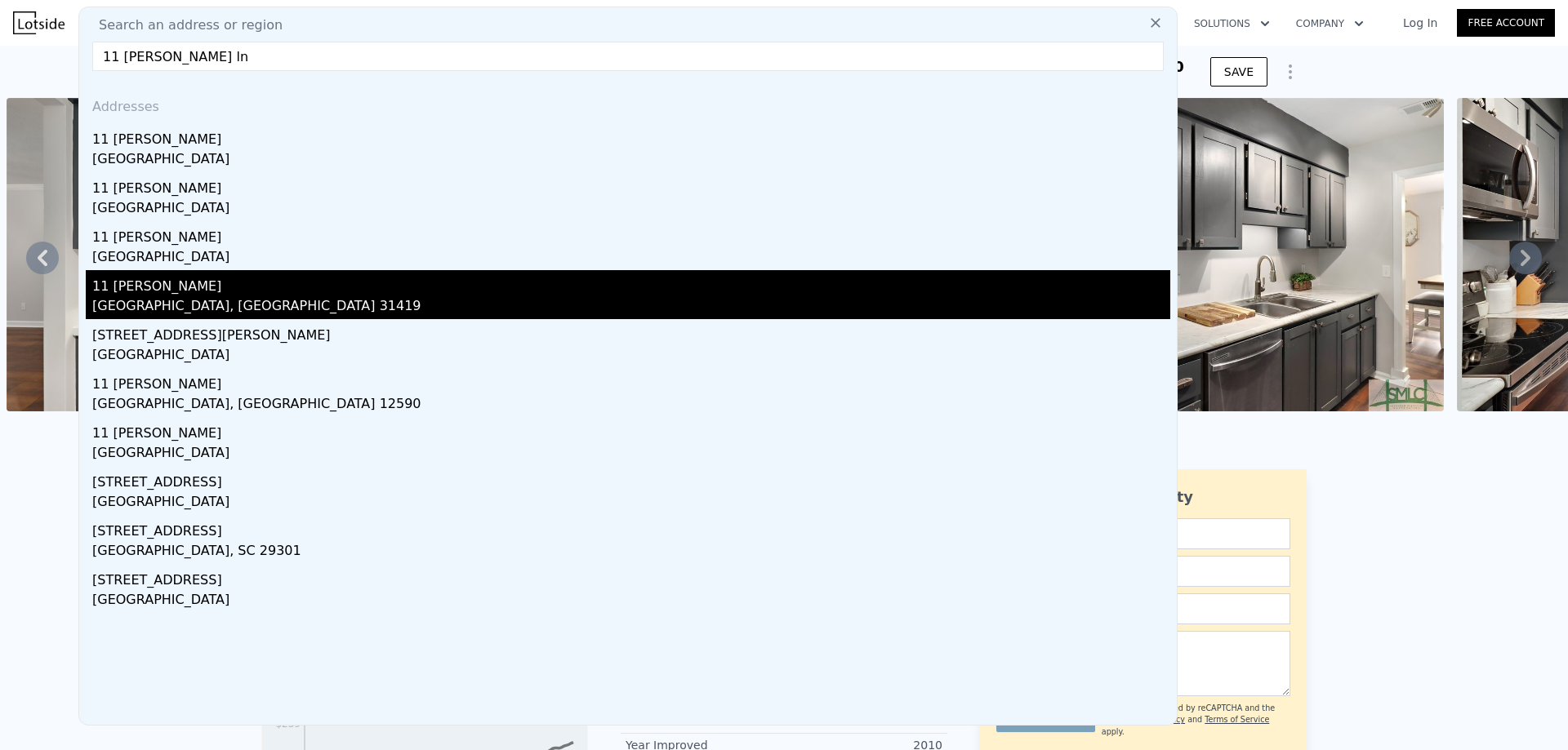
type input "11 brandy ln"
click at [224, 300] on div "[GEOGRAPHIC_DATA], [GEOGRAPHIC_DATA] 31419" at bounding box center [630, 307] width 1078 height 23
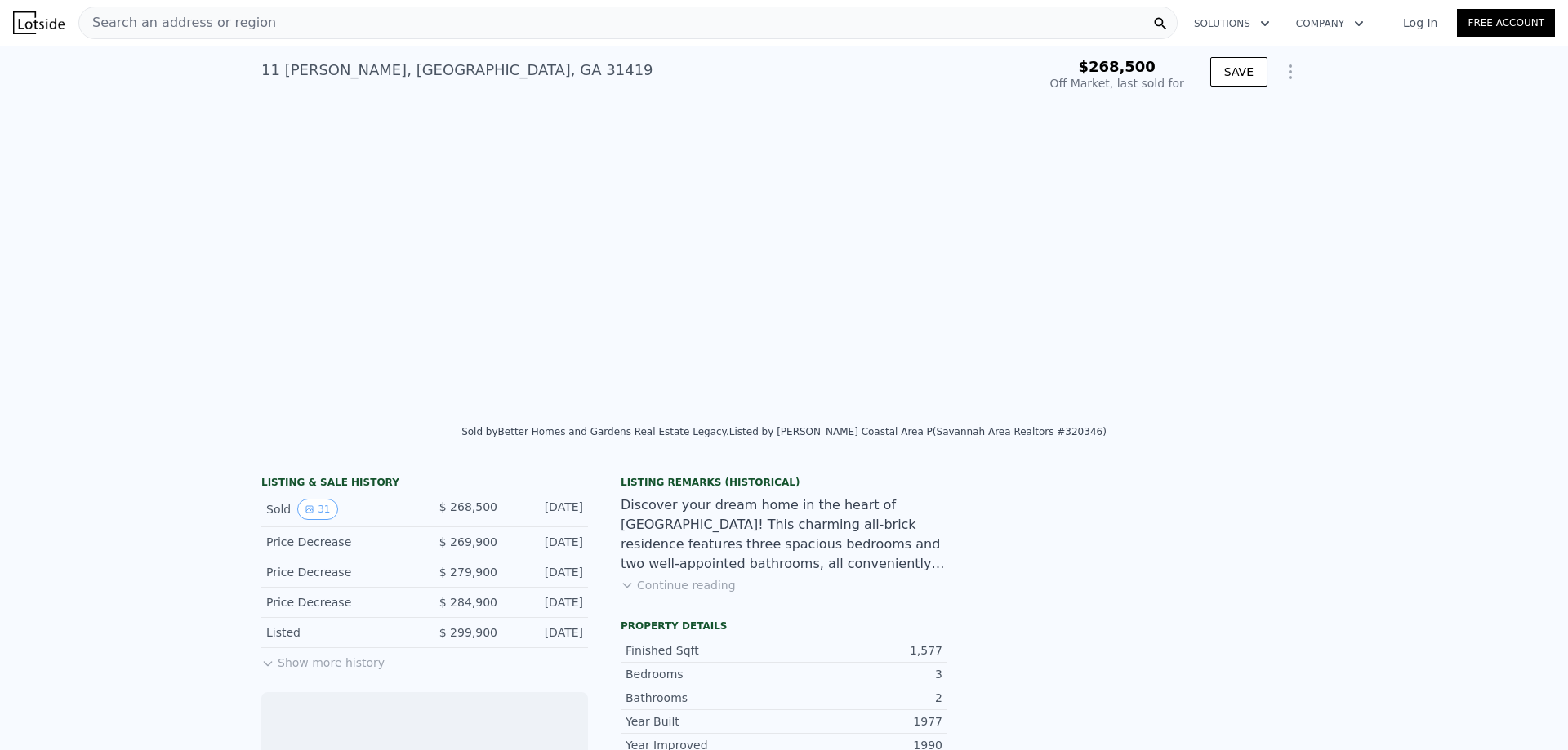
scroll to position [0, 2990]
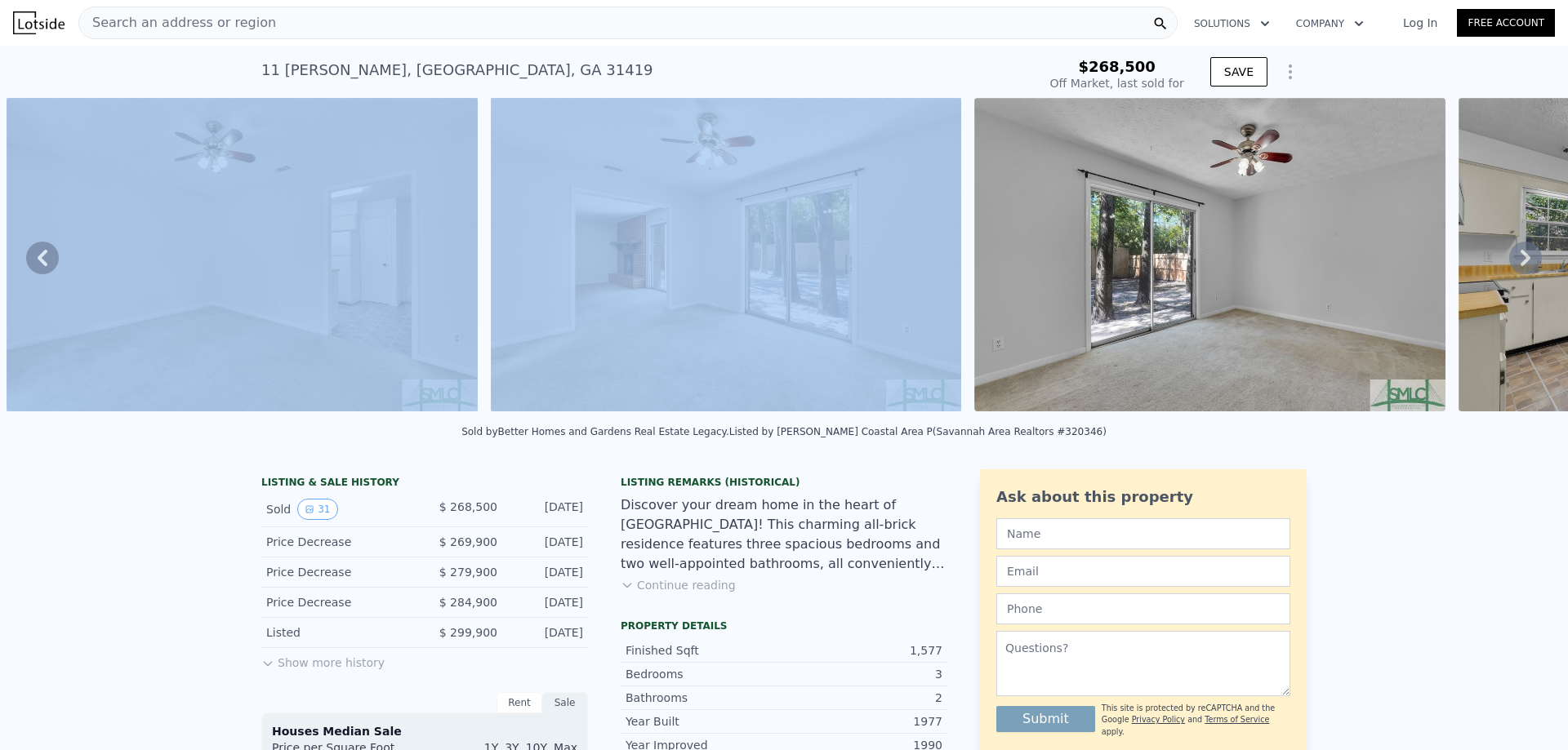
drag, startPoint x: 440, startPoint y: 415, endPoint x: 498, endPoint y: 422, distance: 58.4
click at [498, 417] on div "• + − • + − STREET VIEW Loading... SATELLITE VIEW" at bounding box center [784, 257] width 1568 height 319
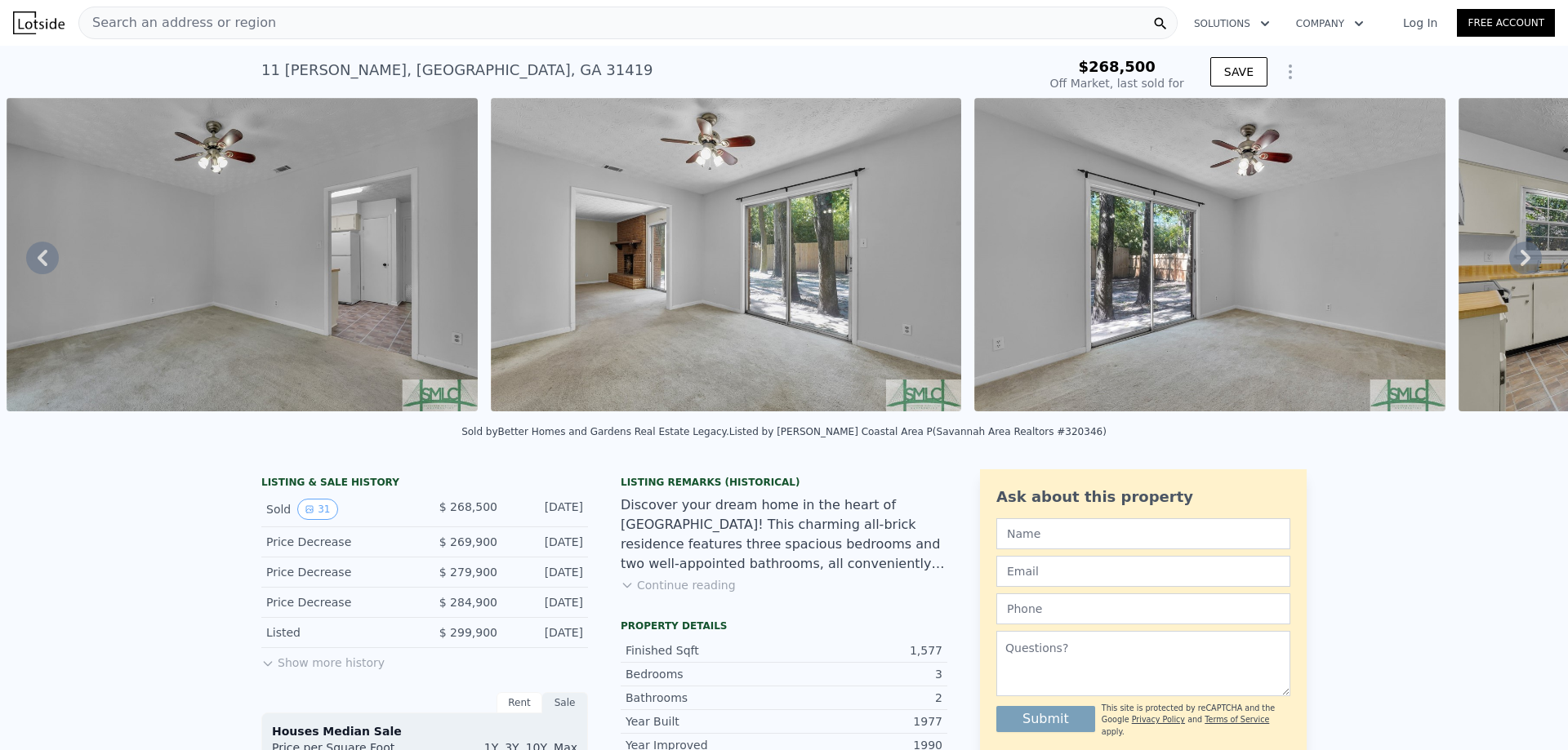
click at [258, 430] on div "Sold by Better Homes and Gardens Real Estate Legacy . Listed by Keller Williams…" at bounding box center [784, 436] width 1568 height 39
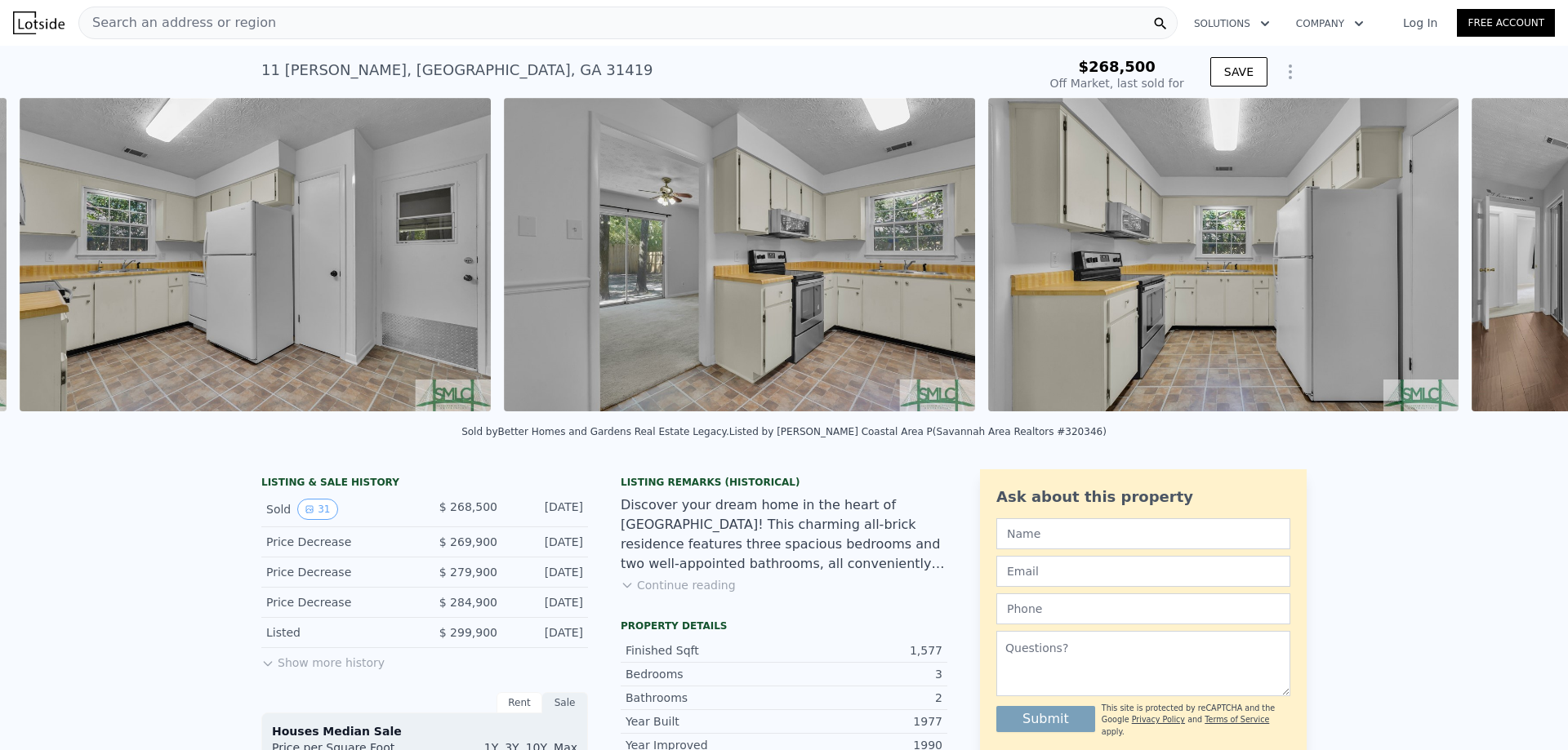
scroll to position [0, 4442]
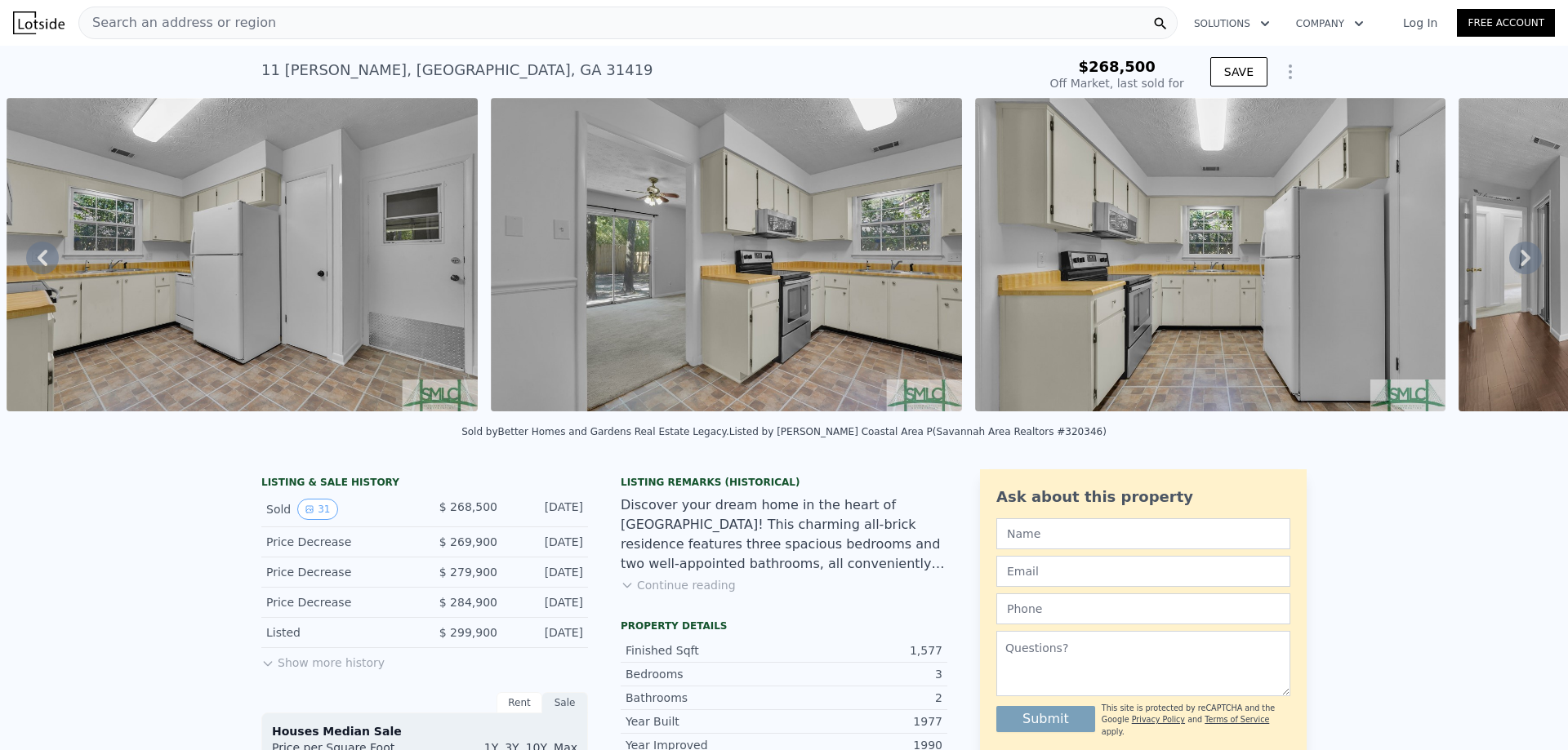
click at [231, 23] on span "Search an address or region" at bounding box center [177, 23] width 196 height 20
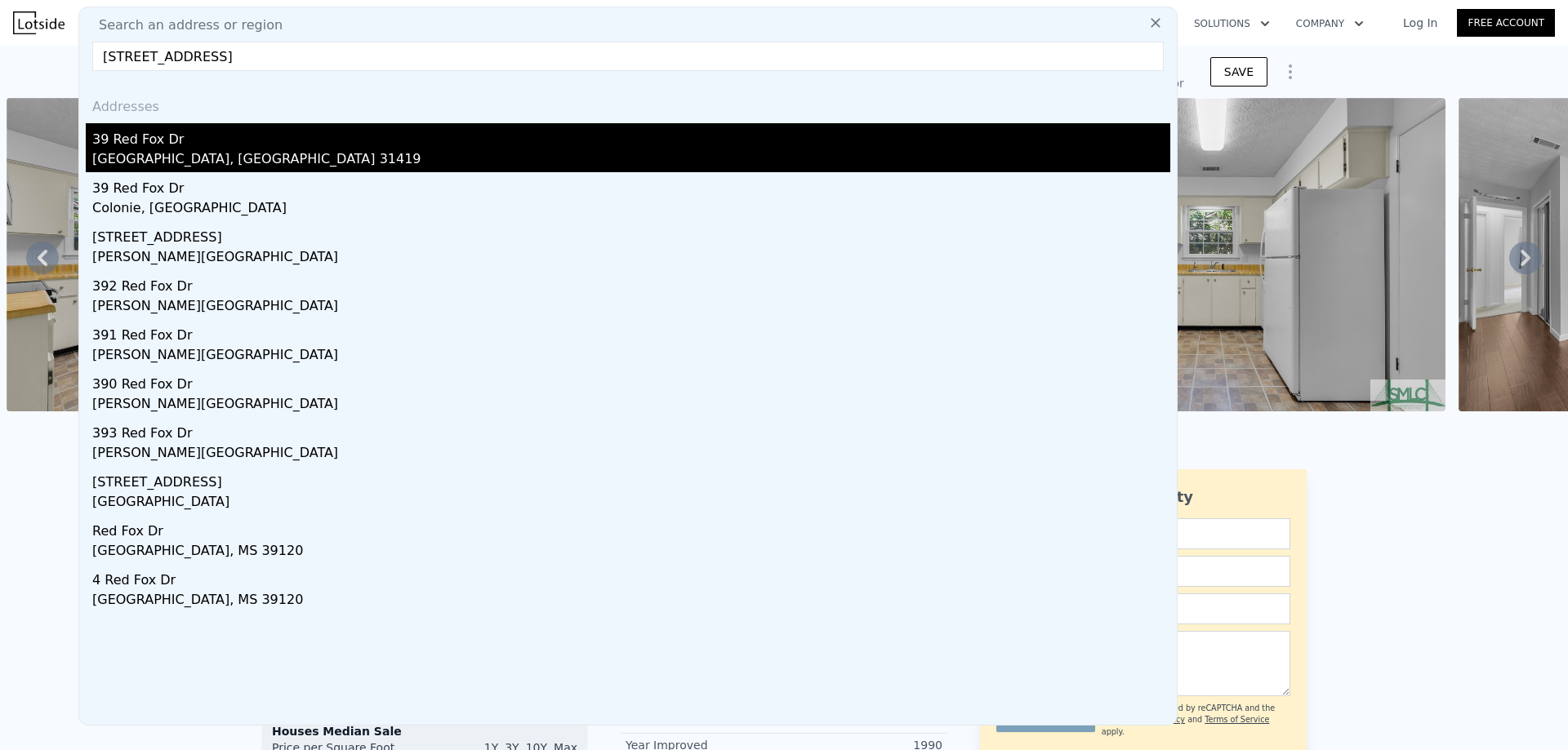
type input "39 red fox dr"
click at [198, 133] on div "39 Red Fox Dr" at bounding box center [630, 136] width 1078 height 26
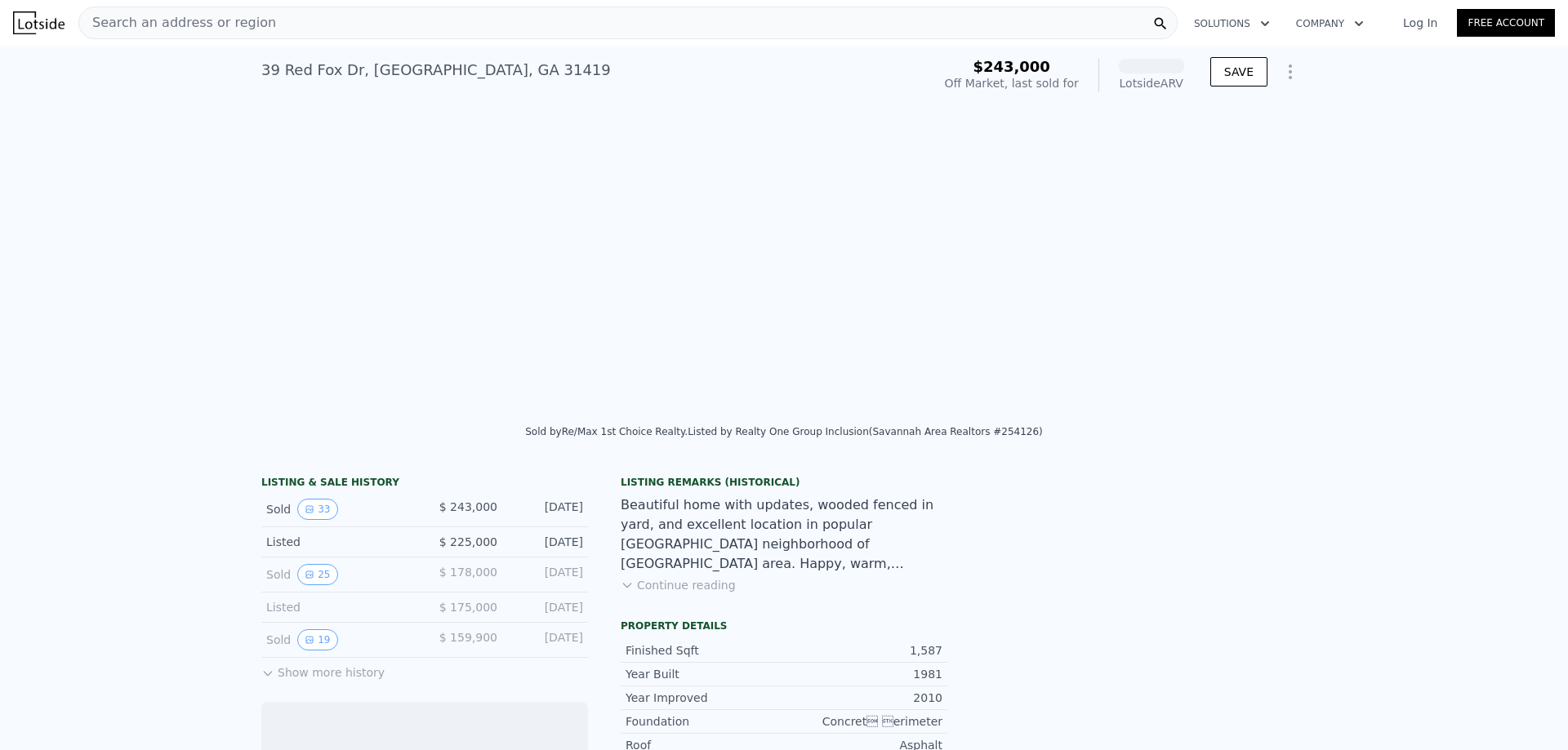
scroll to position [0, 4485]
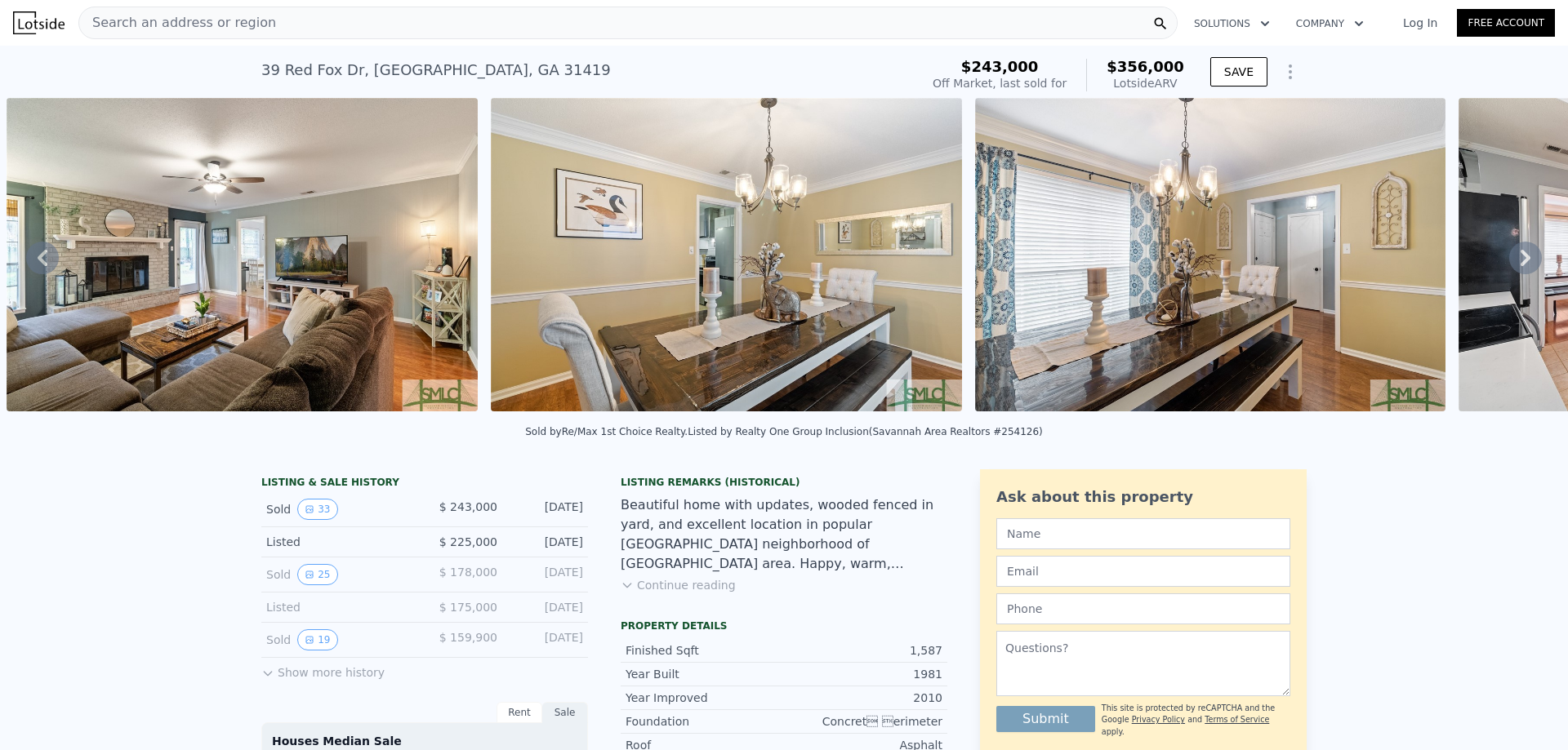
click at [163, 16] on span "Search an address or region" at bounding box center [177, 23] width 196 height 20
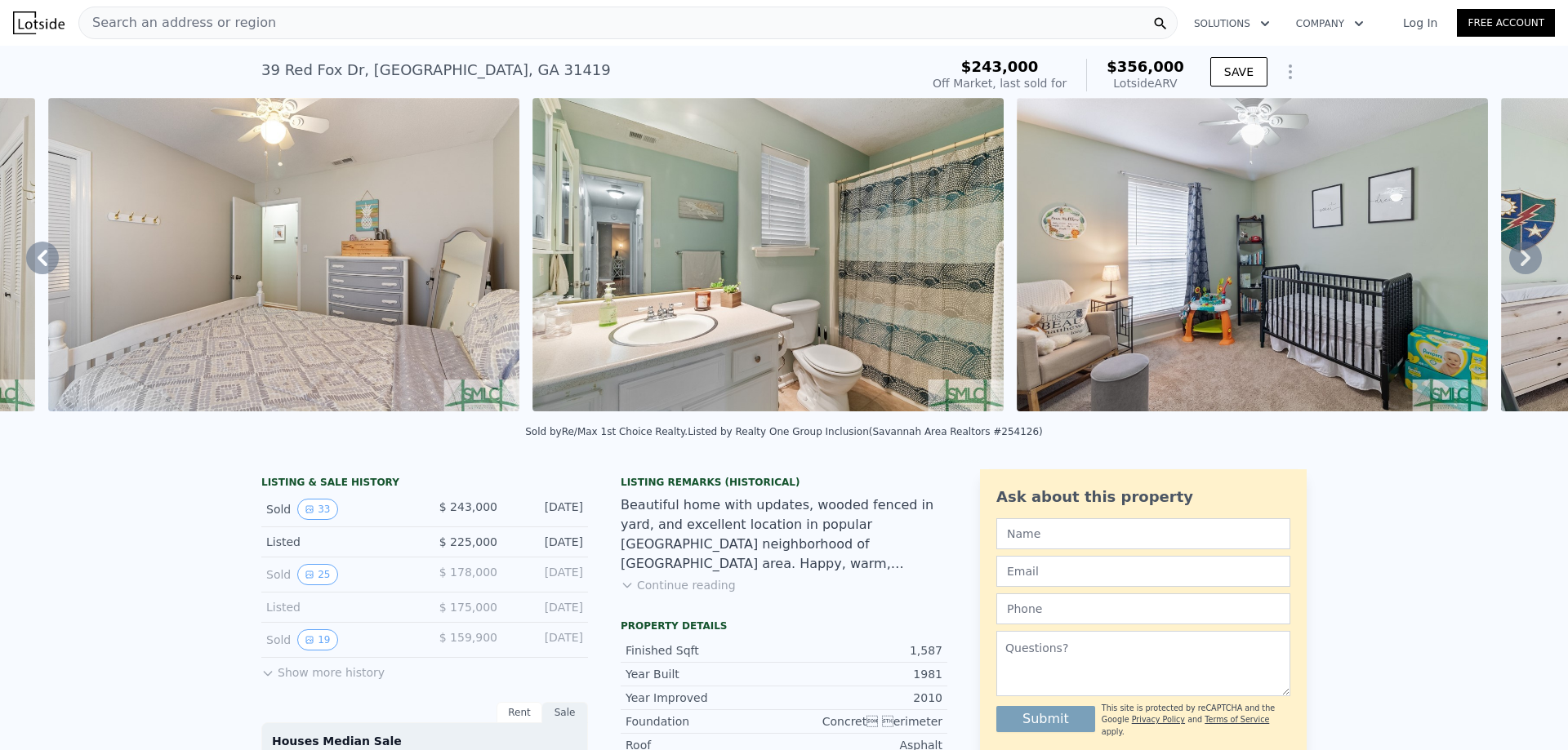
scroll to position [0, 10779]
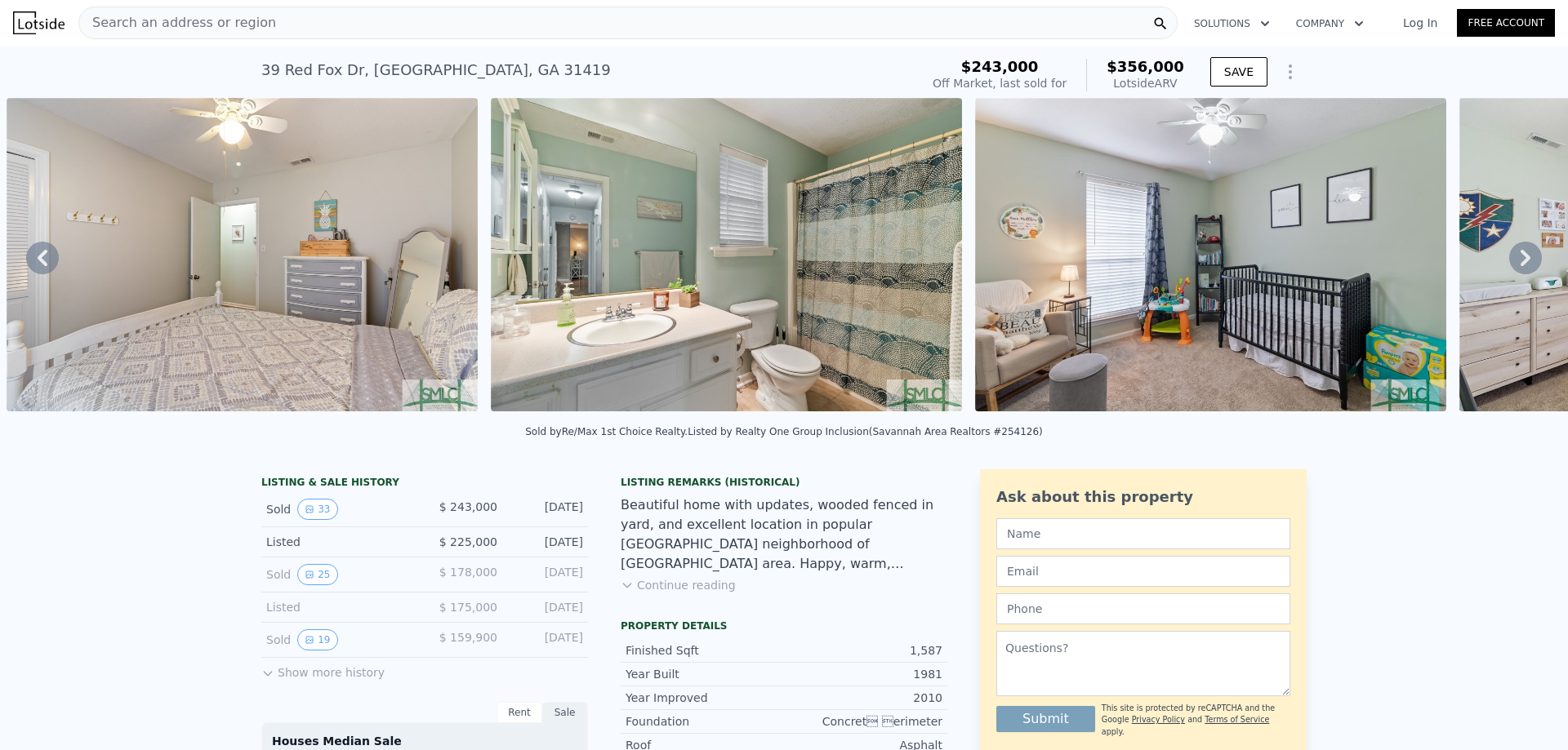
click at [166, 25] on span "Search an address or region" at bounding box center [177, 23] width 196 height 20
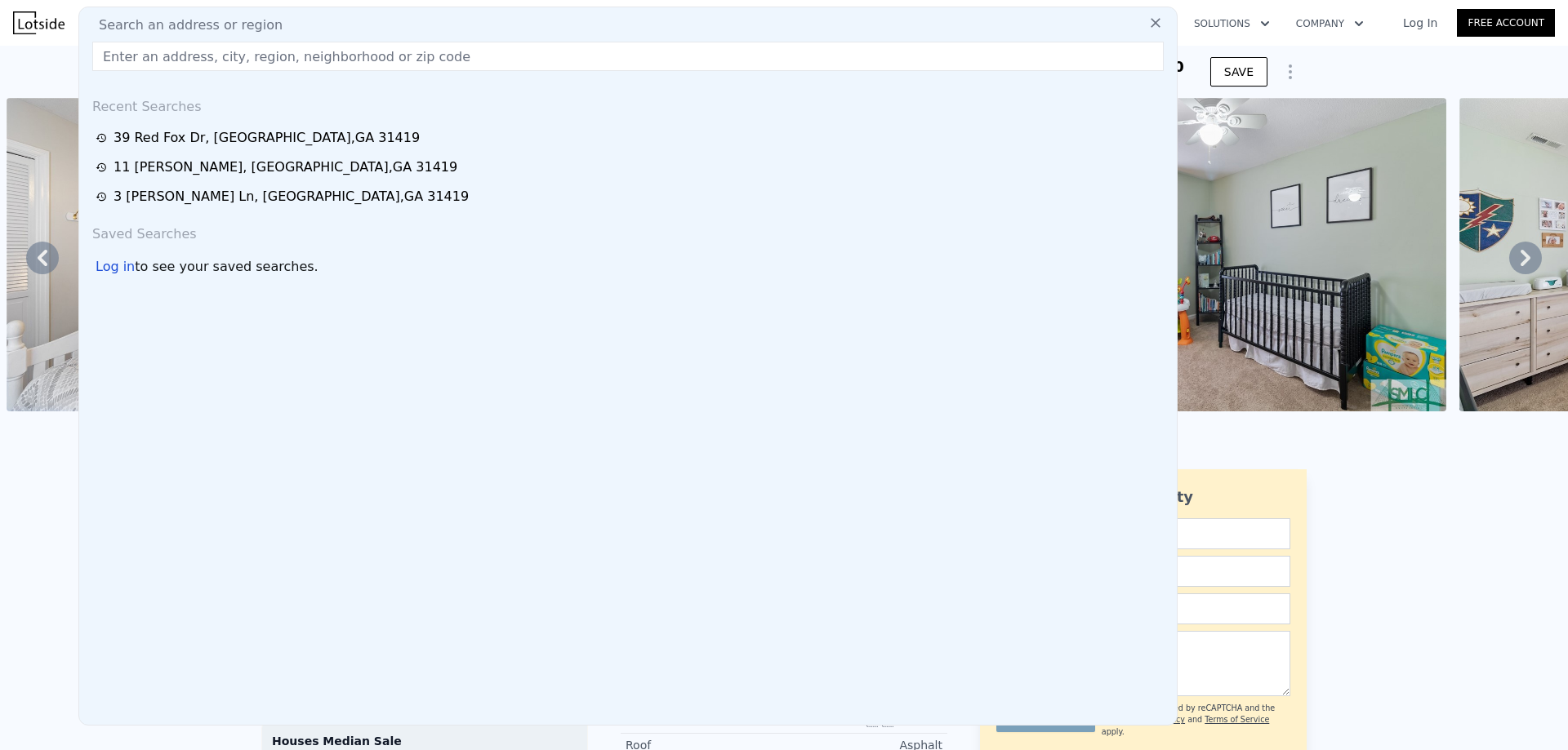
click at [156, 56] on input "text" at bounding box center [628, 56] width 1071 height 29
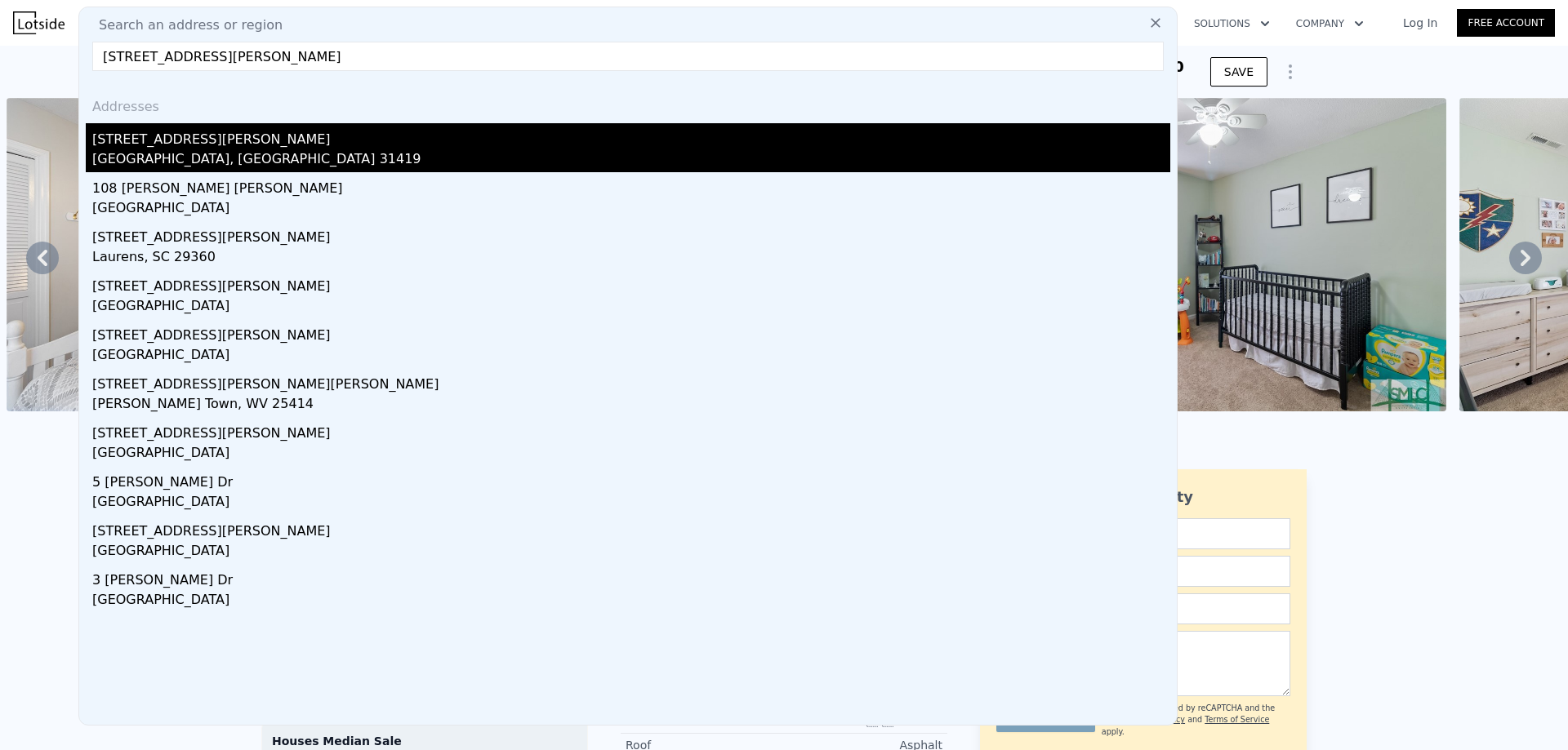
type input "108 barksdale dr"
click at [160, 155] on div "[GEOGRAPHIC_DATA], [GEOGRAPHIC_DATA] 31419" at bounding box center [630, 160] width 1078 height 23
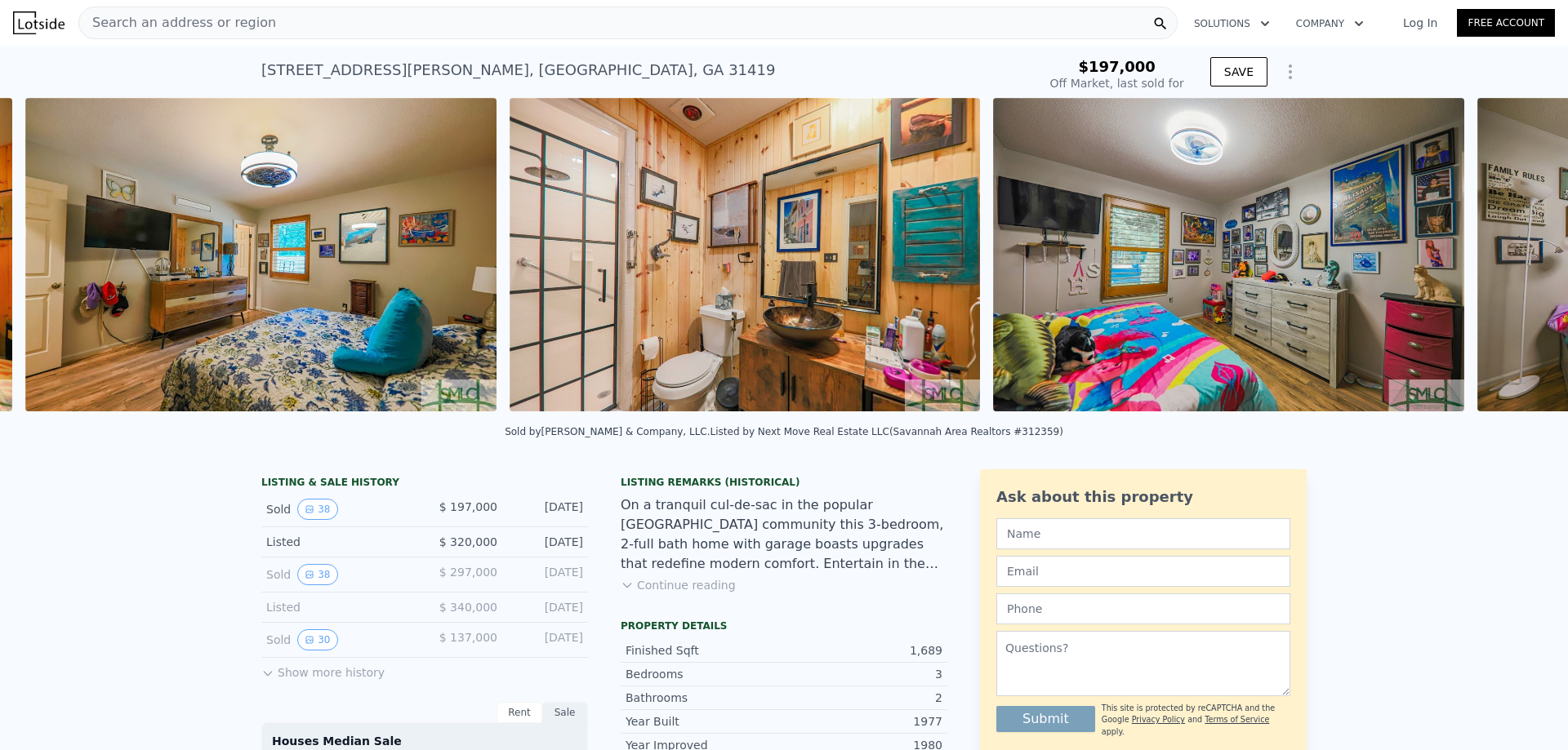
scroll to position [0, 9301]
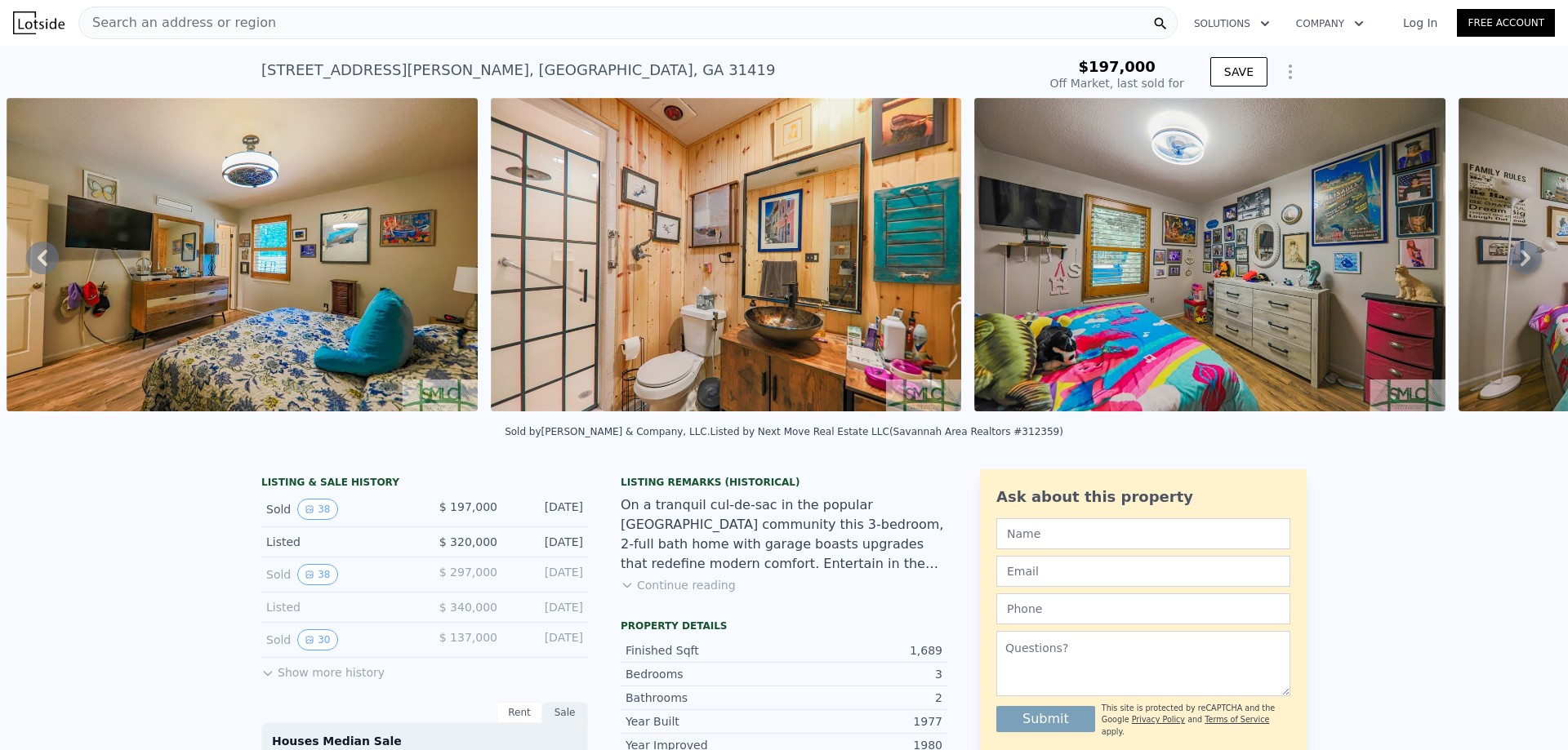
type input "$ 334,000"
type input "$ 106,385"
click at [255, 15] on div "Search an address or region" at bounding box center [628, 23] width 1100 height 33
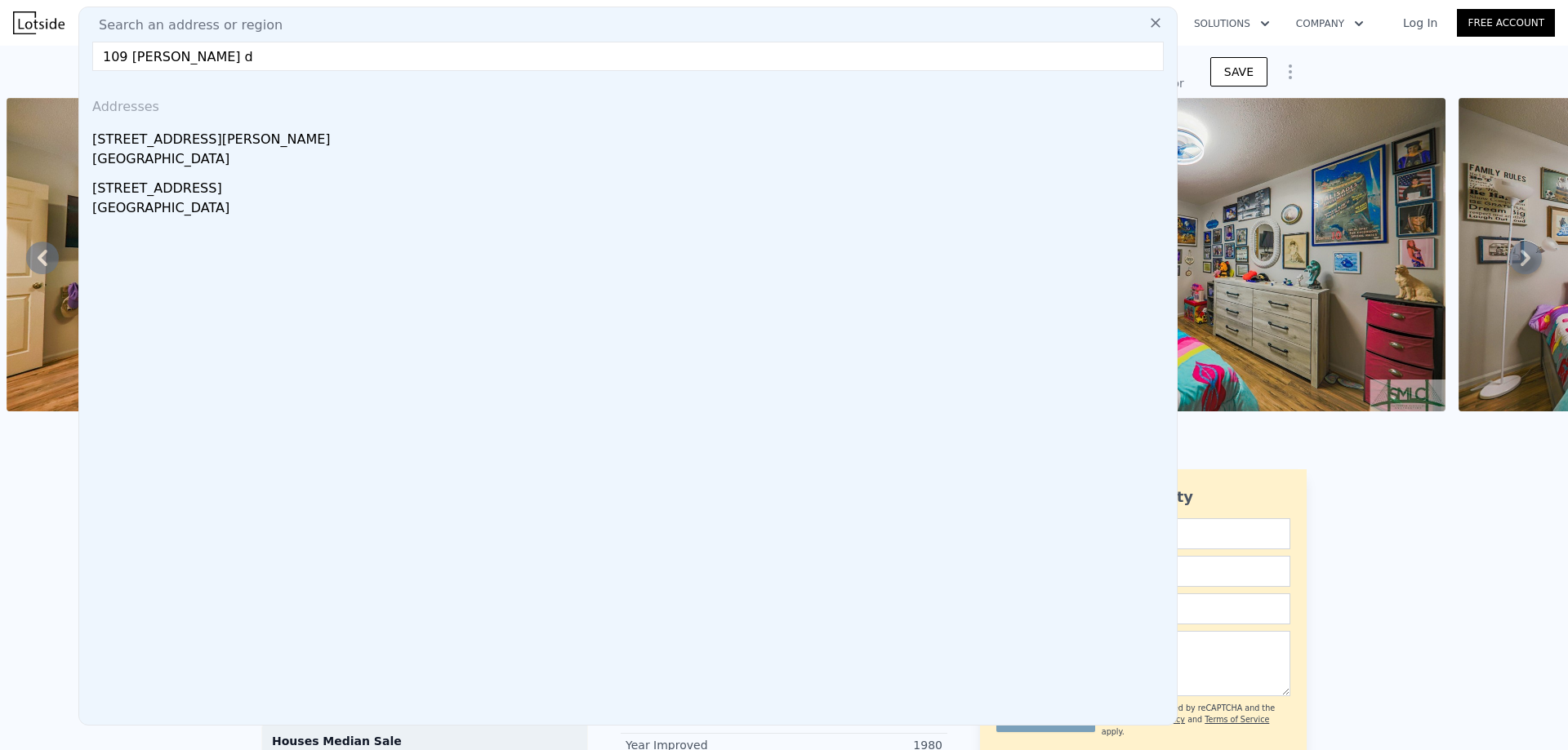
type input "109 barksdale dr"
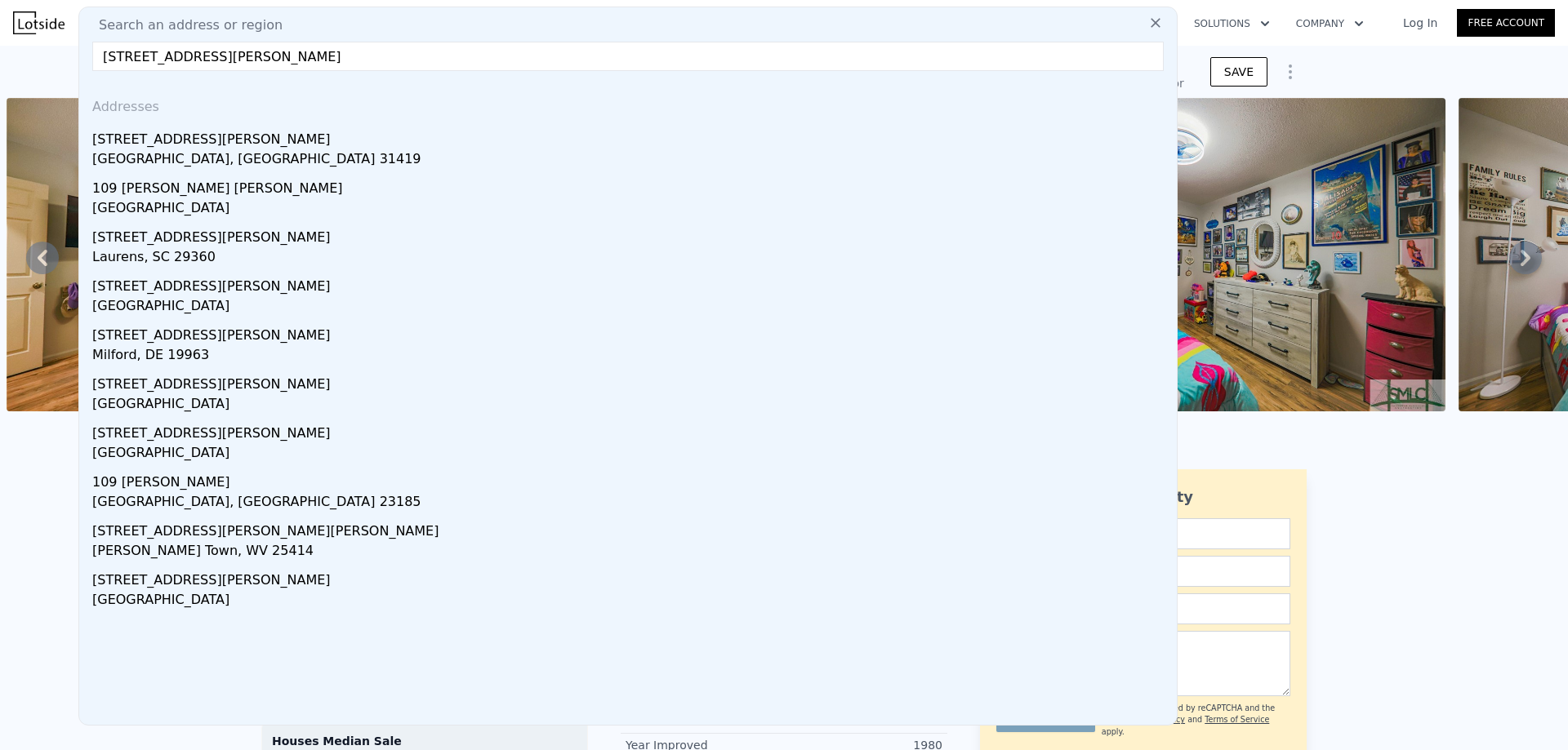
click at [201, 148] on div "109 Barksdale Dr" at bounding box center [630, 136] width 1078 height 26
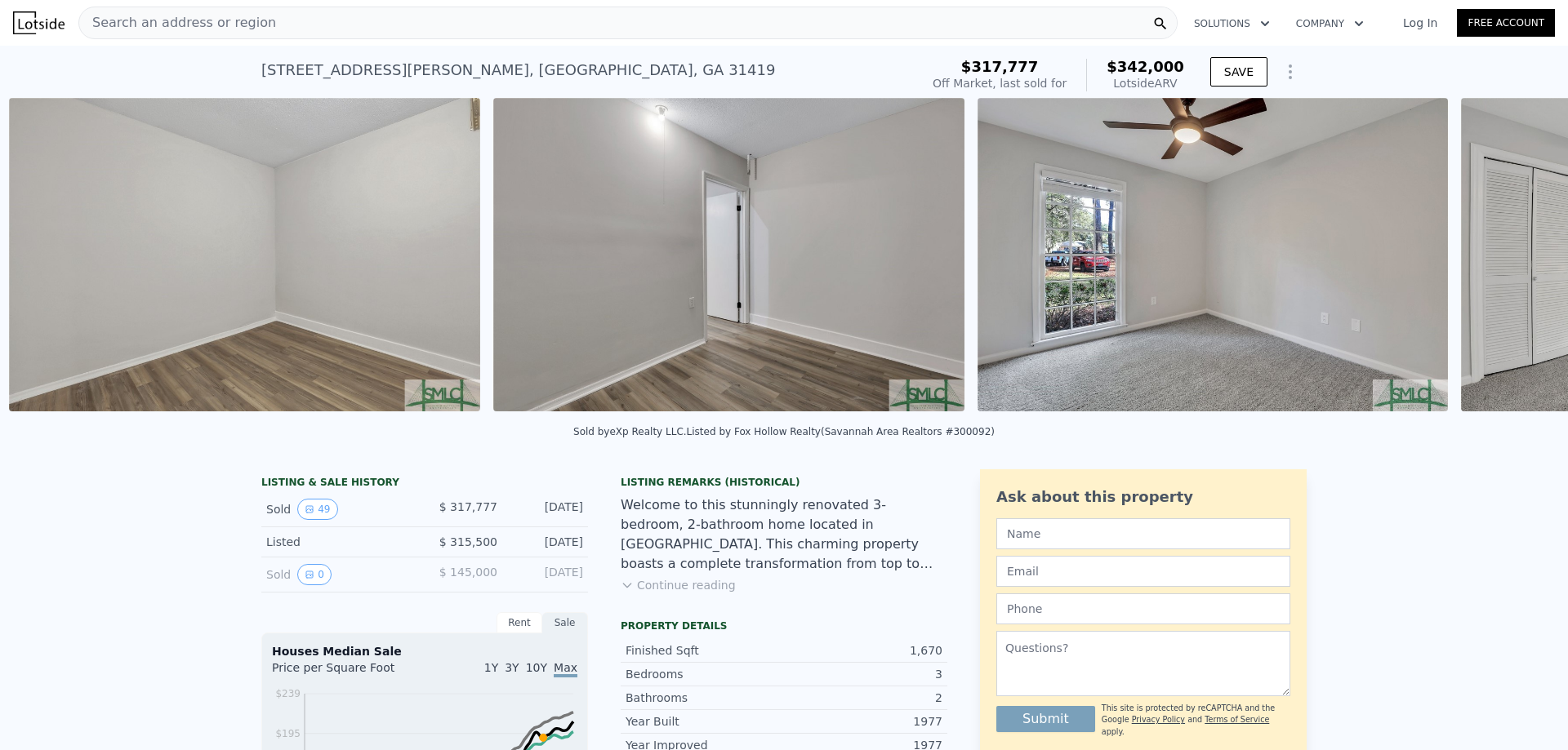
scroll to position [0, 13216]
